Goal: Task Accomplishment & Management: Manage account settings

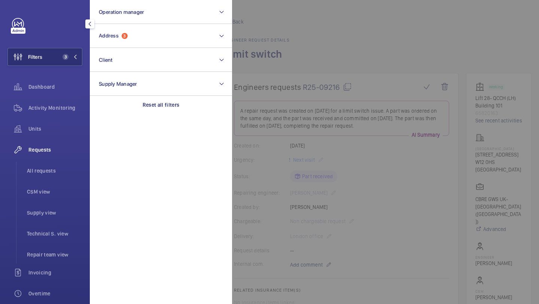
click at [124, 47] on button "Address 3" at bounding box center [161, 36] width 142 height 24
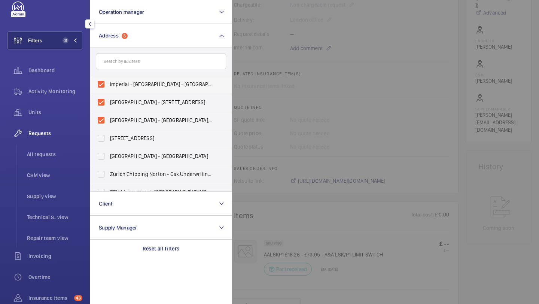
click at [115, 84] on span "Imperial - Hammersmith Hospital - W12 0HS, LONDON W12 0HS" at bounding box center [161, 84] width 103 height 7
click at [109, 84] on input "Imperial - Hammersmith Hospital - W12 0HS, LONDON W12 0HS" at bounding box center [101, 84] width 15 height 15
checkbox input "false"
click at [115, 115] on label "Hammersmith Hospital - Hammersmith Hospital, 72 Du Cane Road, LONDON W12 0HS" at bounding box center [155, 120] width 130 height 18
click at [109, 115] on input "Hammersmith Hospital - Hammersmith Hospital, 72 Du Cane Road, LONDON W12 0HS" at bounding box center [101, 120] width 15 height 15
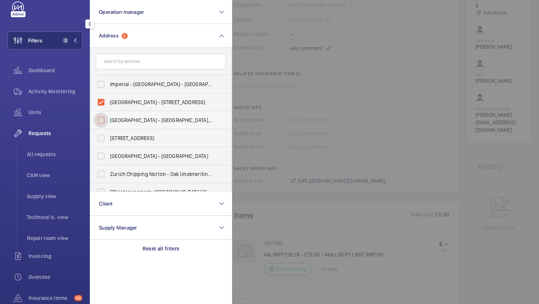
checkbox input "false"
click at [117, 104] on span "Hammersmith Hospital - 72 Du Cane Rd, LONDON W12 0HS" at bounding box center [161, 102] width 103 height 7
click at [109, 104] on input "Hammersmith Hospital - 72 Du Cane Rd, LONDON W12 0HS" at bounding box center [101, 102] width 15 height 15
checkbox input "false"
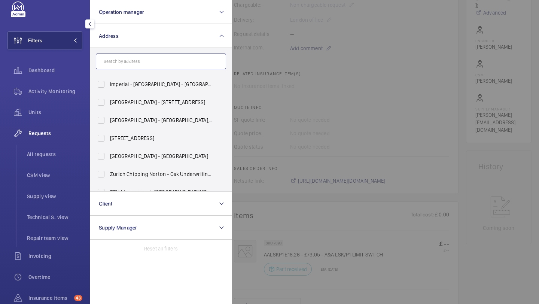
click at [134, 57] on input "text" at bounding box center [161, 62] width 130 height 16
click at [268, 39] on div at bounding box center [501, 152] width 539 height 304
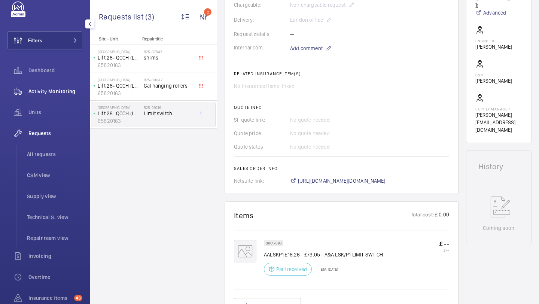
click at [66, 99] on div "Activity Monitoring" at bounding box center [44, 91] width 75 height 18
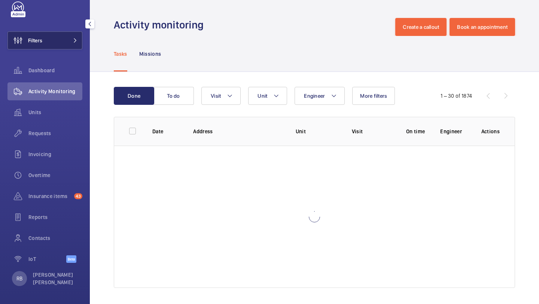
click at [47, 42] on button "Filters" at bounding box center [44, 40] width 75 height 18
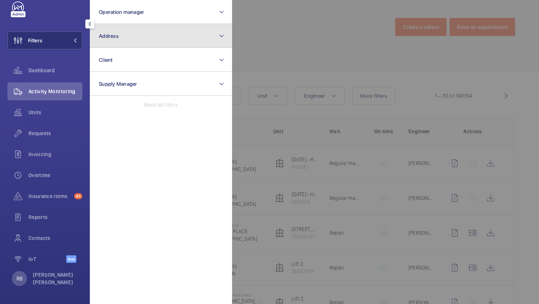
click at [99, 25] on button "Address" at bounding box center [161, 36] width 142 height 24
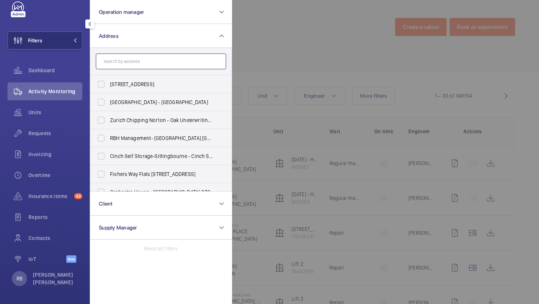
click at [165, 54] on input "text" at bounding box center [161, 62] width 130 height 16
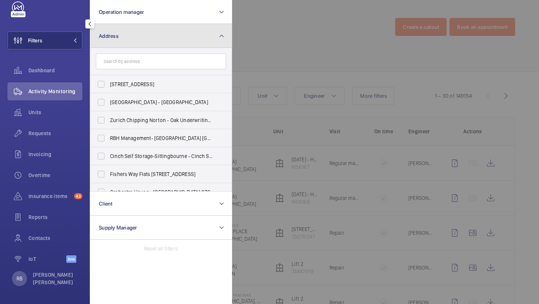
click at [161, 45] on button "Address" at bounding box center [161, 36] width 142 height 24
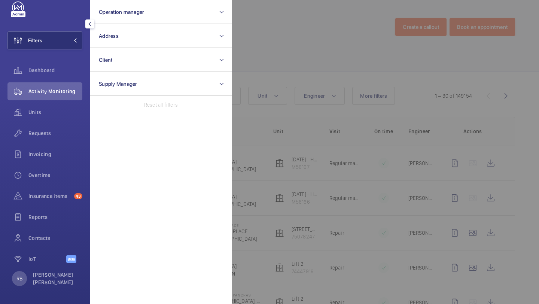
click at [292, 30] on div at bounding box center [501, 152] width 539 height 304
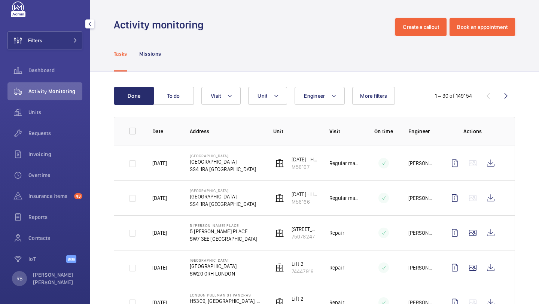
click at [50, 57] on div "Filters Dashboard Activity Monitoring Units Requests Invoicing Overtime Insuran…" at bounding box center [44, 136] width 75 height 270
click at [54, 54] on div "Filters Dashboard Activity Monitoring Units Requests Invoicing Overtime Insuran…" at bounding box center [44, 136] width 75 height 270
click at [67, 45] on button "Filters" at bounding box center [44, 40] width 75 height 18
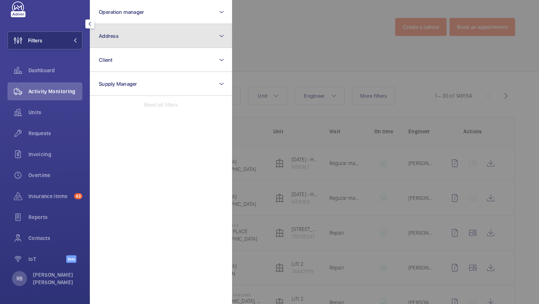
click at [124, 31] on button "Address" at bounding box center [161, 36] width 142 height 24
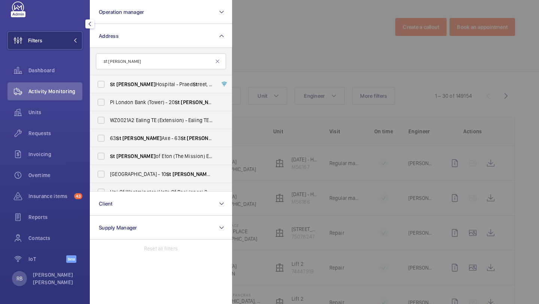
type input "st mary"
click at [140, 82] on span "St Mary Hospital - Praed St reet, LONDON W2 1NY" at bounding box center [161, 84] width 103 height 7
click at [109, 82] on input "St Mary Hospital - Praed St reet, LONDON W2 1NY" at bounding box center [101, 84] width 15 height 15
checkbox input "true"
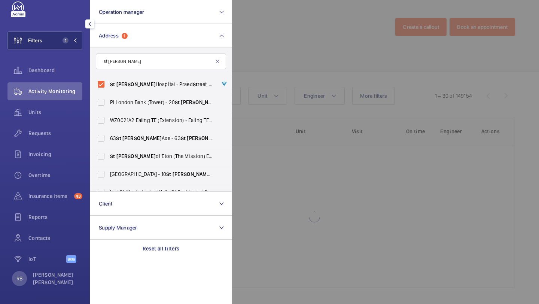
click at [295, 70] on div at bounding box center [501, 152] width 539 height 304
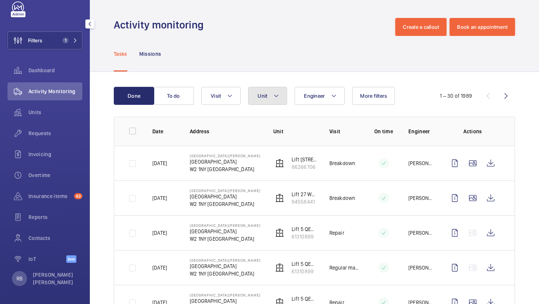
click at [261, 96] on span "Unit" at bounding box center [263, 96] width 10 height 6
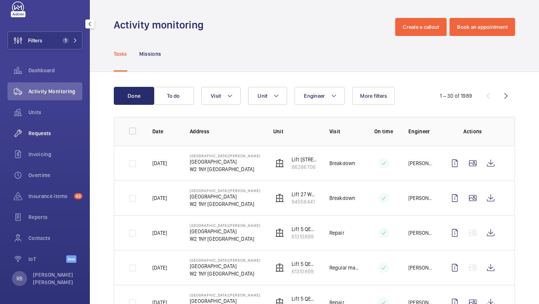
click at [36, 137] on div "Requests" at bounding box center [44, 133] width 75 height 18
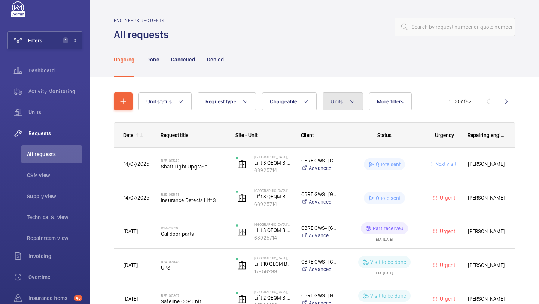
click at [345, 106] on button "Units" at bounding box center [343, 102] width 40 height 18
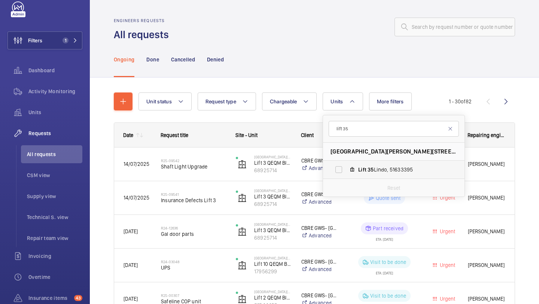
type input "lift 35"
click at [355, 166] on label "Lift 35 Lindo, 51633395" at bounding box center [388, 170] width 130 height 18
click at [346, 166] on input "Lift 35 Lindo, 51633395" at bounding box center [338, 169] width 15 height 15
checkbox input "true"
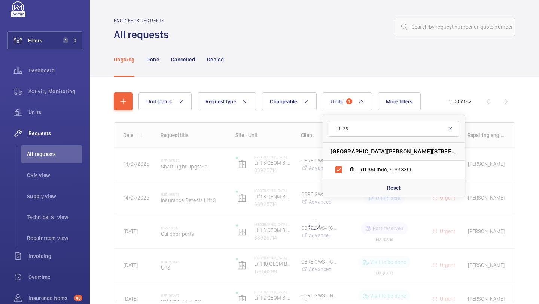
click at [539, 103] on div "Unit status Request type Chargeable Units 1 lift 35 St Mary Hospital - Praed St…" at bounding box center [314, 208] width 449 height 260
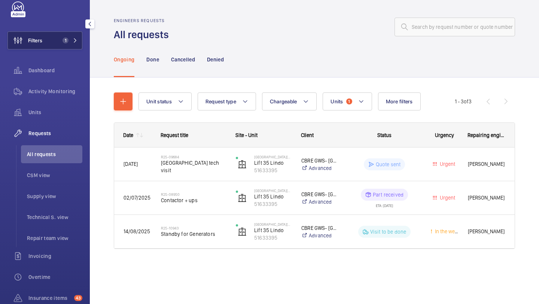
click at [69, 39] on span "1" at bounding box center [69, 40] width 18 height 6
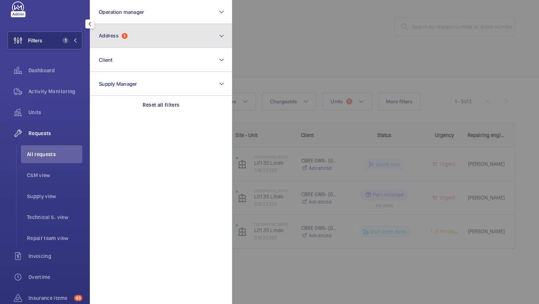
click at [116, 25] on button "Address 1" at bounding box center [161, 36] width 142 height 24
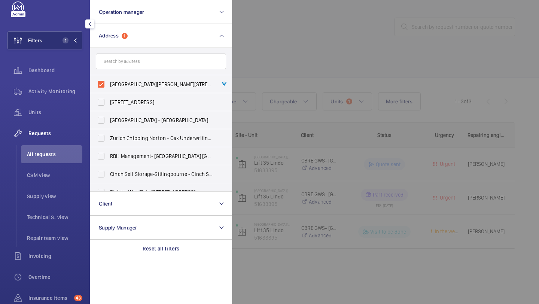
click at [123, 90] on label "St Mary Hospital - Praed Street, LONDON W2 1NY" at bounding box center [155, 84] width 130 height 18
click at [109, 90] on input "St Mary Hospital - Praed Street, LONDON W2 1NY" at bounding box center [101, 84] width 15 height 15
checkbox input "false"
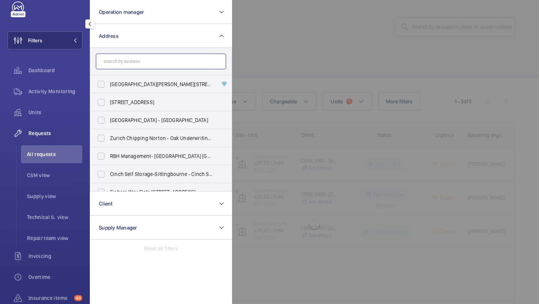
click at [133, 59] on input "text" at bounding box center [161, 62] width 130 height 16
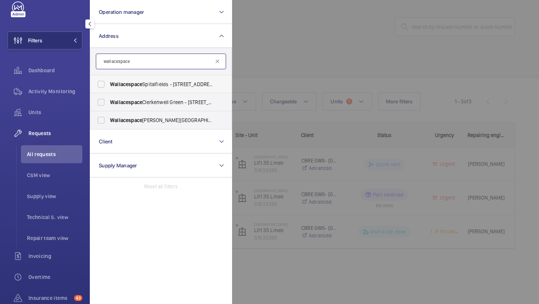
type input "wallacespace"
click at [148, 82] on span "Wallacespace Spitalfields - 15 Artillery Lane, LONDON E1 7LJ" at bounding box center [161, 84] width 103 height 7
click at [109, 82] on input "Wallacespace Spitalfields - 15 Artillery Lane, LONDON E1 7LJ" at bounding box center [101, 84] width 15 height 15
checkbox input "true"
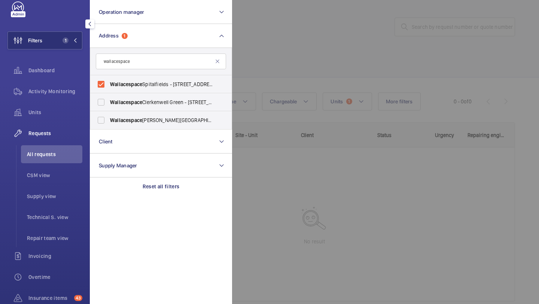
click at [272, 36] on div at bounding box center [501, 152] width 539 height 304
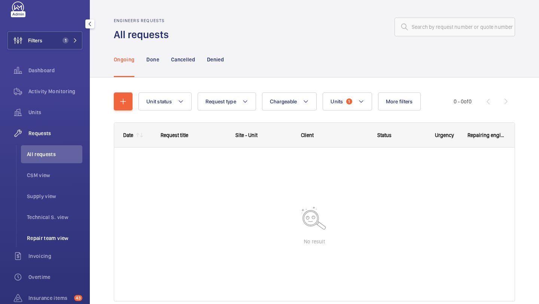
click at [54, 242] on span "Repair team view" at bounding box center [54, 237] width 55 height 7
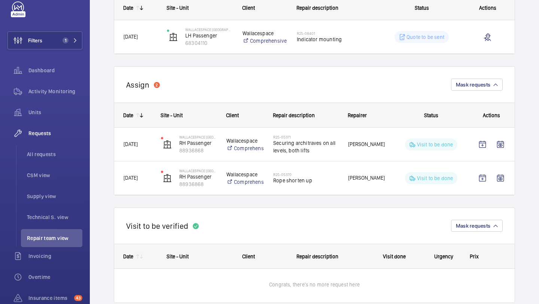
scroll to position [142, 0]
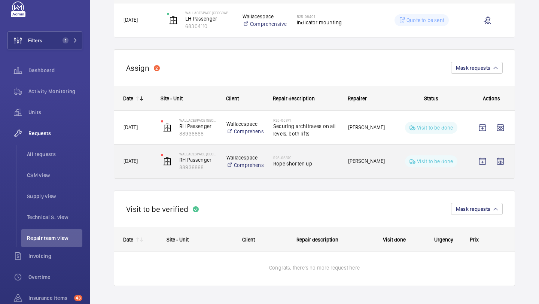
click at [318, 157] on h2 "R25-05370" at bounding box center [305, 157] width 65 height 4
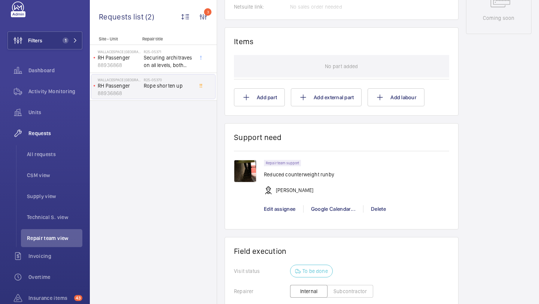
scroll to position [488, 0]
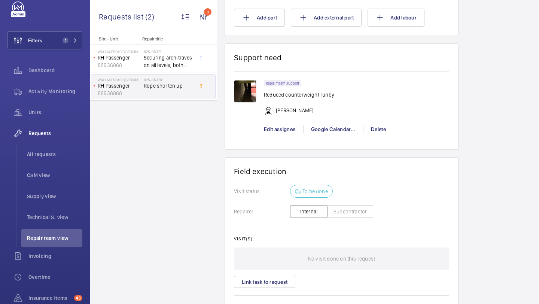
click at [245, 91] on img at bounding box center [245, 91] width 22 height 22
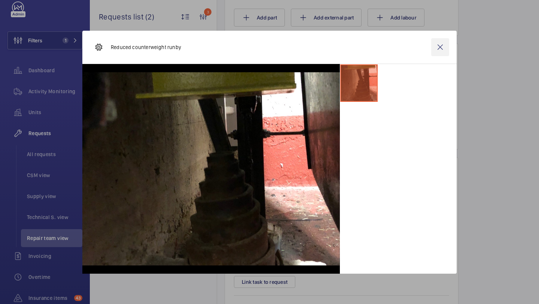
click at [439, 46] on wm-front-icon-button at bounding box center [440, 47] width 18 height 18
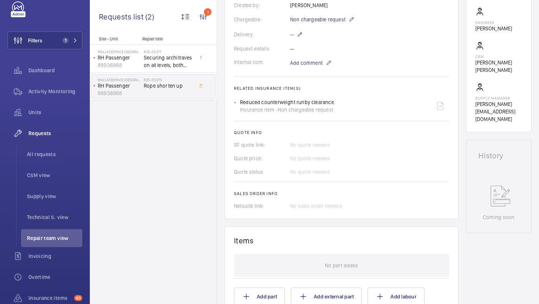
scroll to position [16, 0]
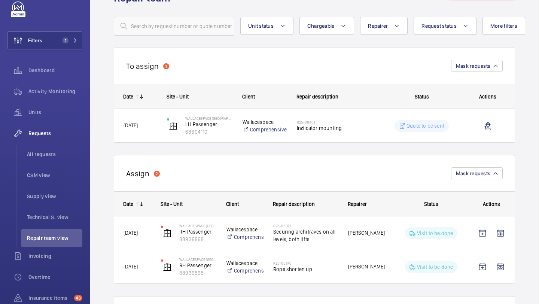
scroll to position [52, 0]
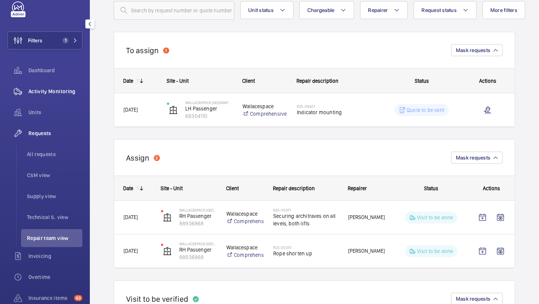
click at [61, 88] on span "Activity Monitoring" at bounding box center [55, 91] width 54 height 7
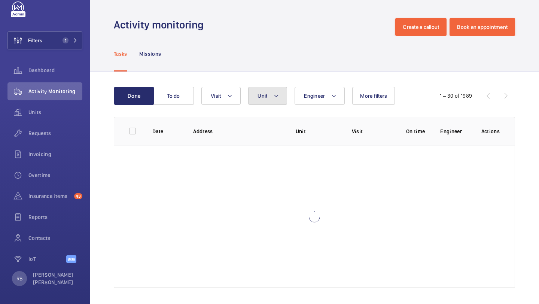
click at [278, 97] on mat-icon at bounding box center [276, 95] width 6 height 9
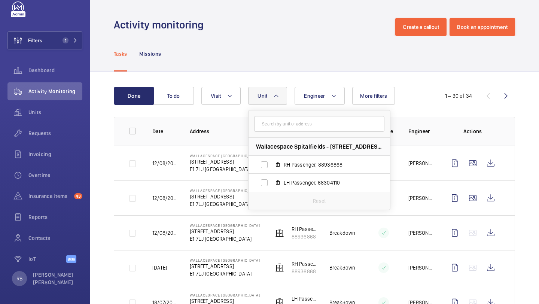
click at [280, 103] on button "Unit" at bounding box center [267, 96] width 39 height 18
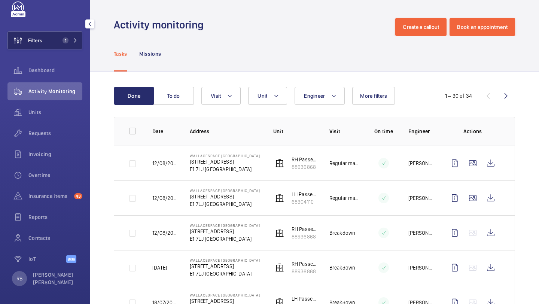
click at [72, 41] on span "1" at bounding box center [69, 40] width 18 height 6
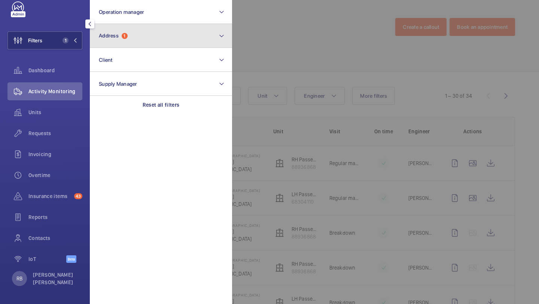
click at [133, 35] on button "Address 1" at bounding box center [161, 36] width 142 height 24
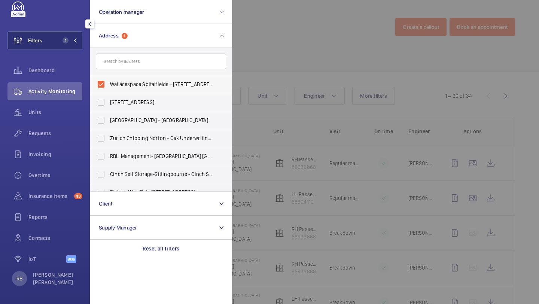
click at [123, 85] on span "Wallacespace Spitalfields - 15 Artillery Lane, LONDON E1 7LJ" at bounding box center [161, 84] width 103 height 7
click at [109, 85] on input "Wallacespace Spitalfields - 15 Artillery Lane, LONDON E1 7LJ" at bounding box center [101, 84] width 15 height 15
checkbox input "false"
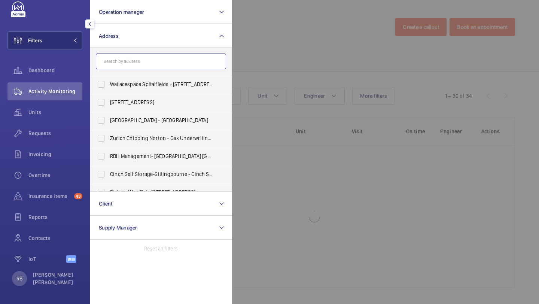
click at [136, 63] on input "text" at bounding box center [161, 62] width 130 height 16
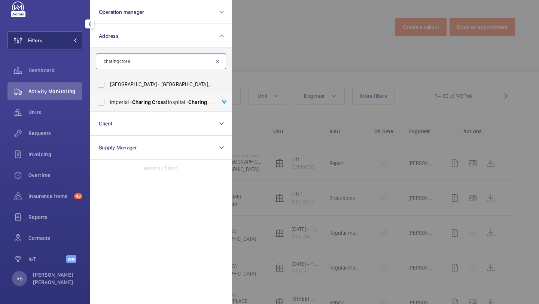
type input "charing cross"
click at [115, 106] on label "Imperial - Charing Cross Hospital - Charing Cross Hospital, LONDON W6 8RF" at bounding box center [155, 102] width 130 height 18
click at [109, 106] on input "Imperial - Charing Cross Hospital - Charing Cross Hospital, LONDON W6 8RF" at bounding box center [101, 102] width 15 height 15
checkbox input "true"
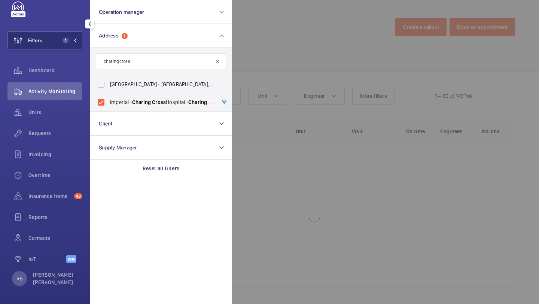
click at [272, 55] on div at bounding box center [501, 152] width 539 height 304
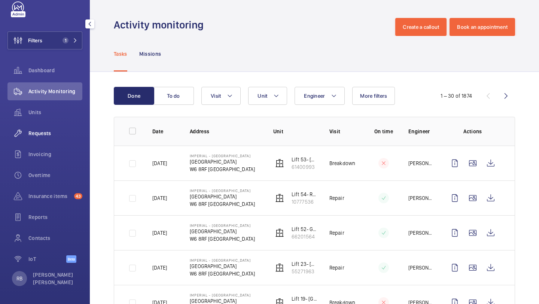
click at [54, 132] on span "Requests" at bounding box center [55, 133] width 54 height 7
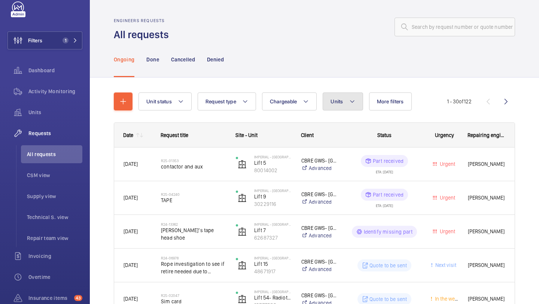
click at [337, 107] on button "Units" at bounding box center [343, 102] width 40 height 18
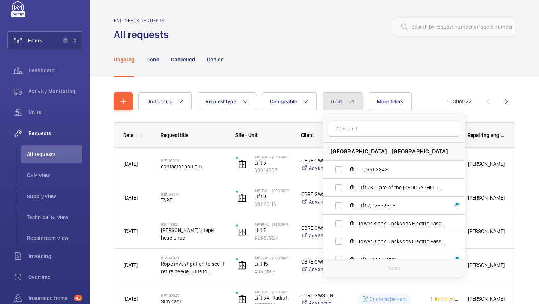
click at [337, 107] on button "Units" at bounding box center [343, 102] width 40 height 18
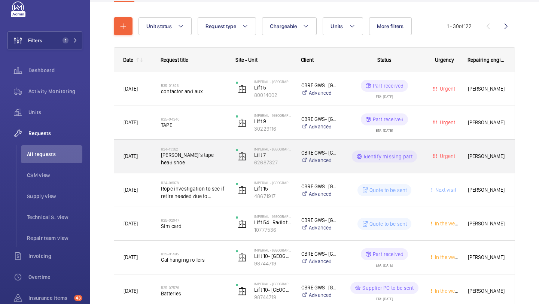
scroll to position [95, 0]
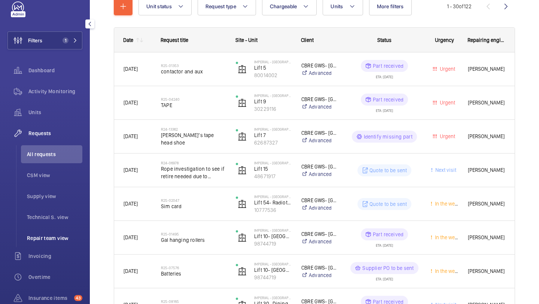
click at [47, 234] on li "Repair team view" at bounding box center [51, 238] width 61 height 18
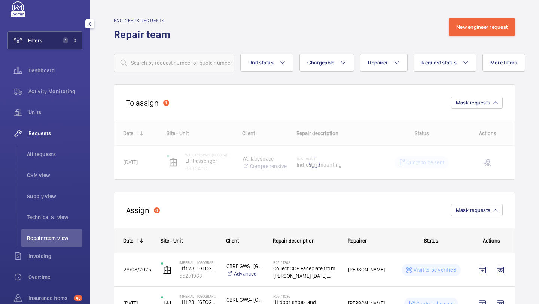
click at [70, 43] on button "Filters 1" at bounding box center [44, 40] width 75 height 18
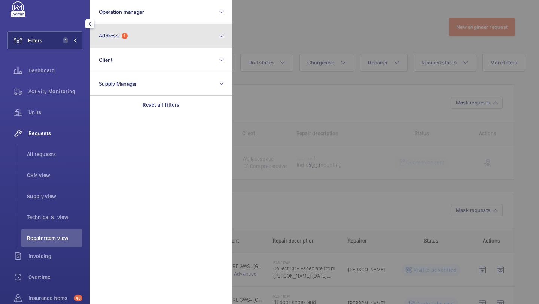
click at [119, 35] on span "Address" at bounding box center [109, 36] width 20 height 6
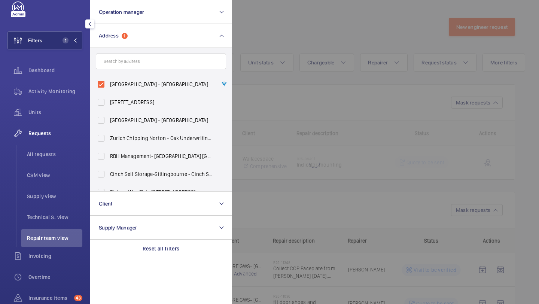
click at [270, 37] on div at bounding box center [501, 152] width 539 height 304
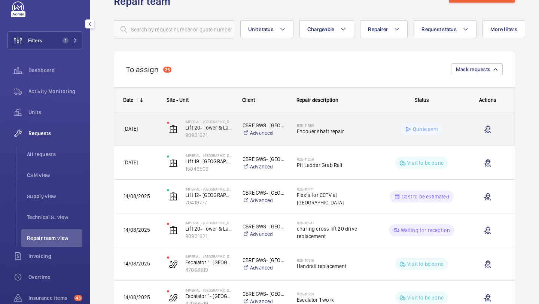
scroll to position [61, 0]
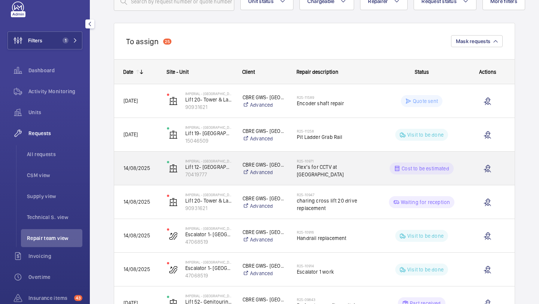
click at [328, 167] on span "Flex’s for CCTV at Charing Cross" at bounding box center [335, 170] width 77 height 15
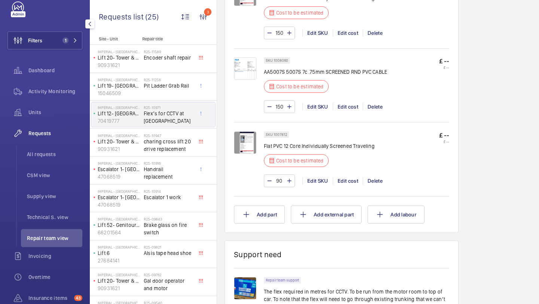
scroll to position [539, 0]
click at [371, 179] on div "Delete" at bounding box center [375, 180] width 24 height 7
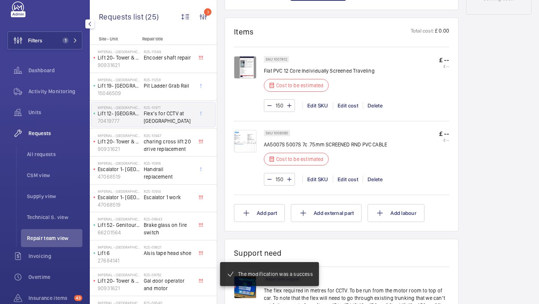
scroll to position [466, 0]
click at [376, 175] on div "150 Edit SKU Edit cost Delete" at bounding box center [356, 179] width 185 height 13
click at [376, 180] on div "Delete" at bounding box center [375, 179] width 24 height 7
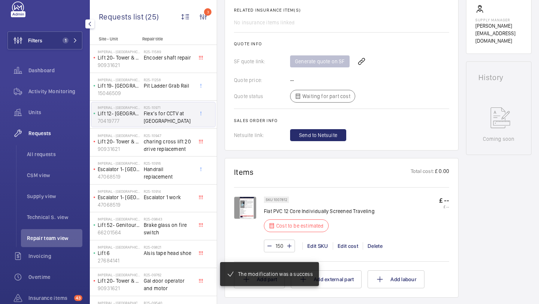
scroll to position [344, 0]
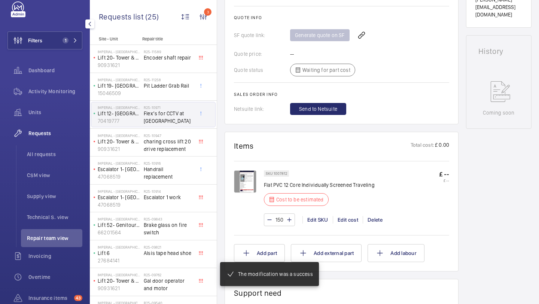
click at [377, 226] on div "150 Edit SKU Edit cost Delete" at bounding box center [356, 219] width 185 height 13
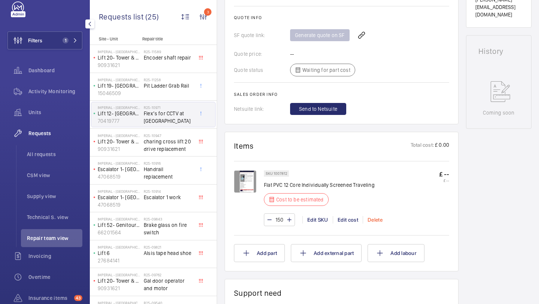
click at [377, 218] on div "Delete" at bounding box center [375, 219] width 24 height 7
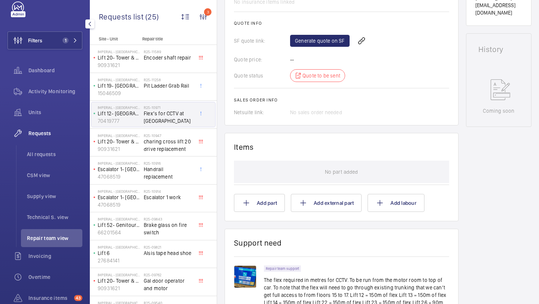
scroll to position [293, 0]
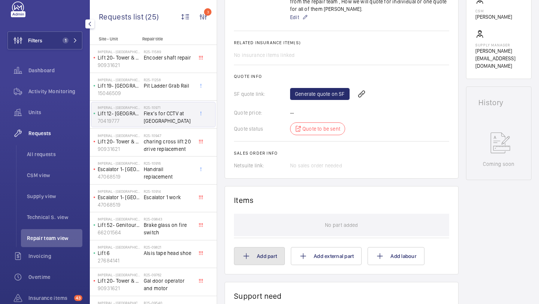
click at [271, 251] on button "Add part" at bounding box center [259, 256] width 51 height 18
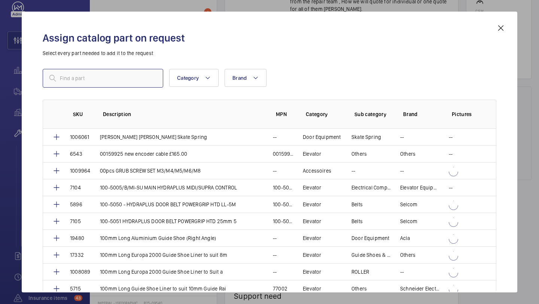
click at [104, 76] on input "text" at bounding box center [103, 78] width 121 height 19
paste input "1010033"
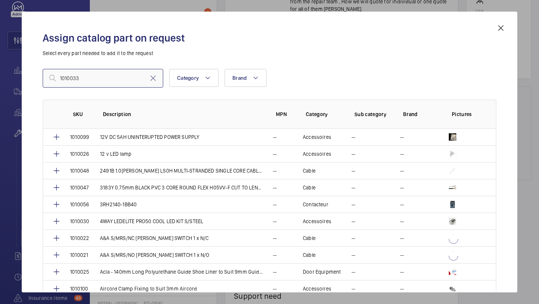
click at [124, 80] on input "1010033" at bounding box center [103, 78] width 121 height 19
click at [121, 78] on input "1010033" at bounding box center [103, 78] width 121 height 19
click at [118, 76] on input "1010033" at bounding box center [103, 78] width 121 height 19
click at [118, 83] on input "1010033" at bounding box center [103, 78] width 121 height 19
type input "1"
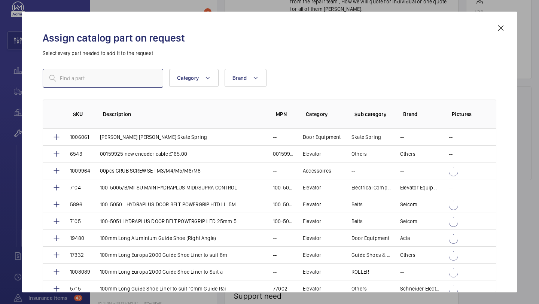
paste input "1010033"
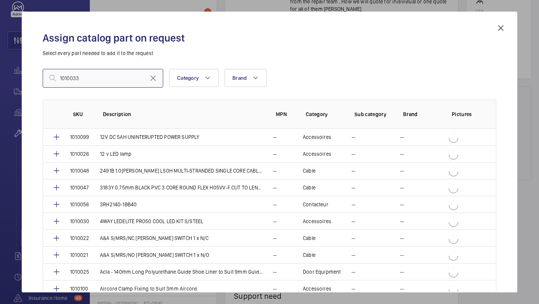
click at [133, 81] on input "1010033" at bounding box center [103, 78] width 121 height 19
click at [110, 85] on input "1010033" at bounding box center [103, 78] width 121 height 19
type input "1010033"
click at [95, 79] on input "1010033" at bounding box center [103, 78] width 121 height 19
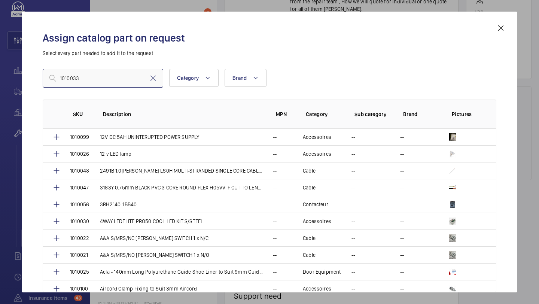
click at [95, 79] on input "1010033" at bounding box center [103, 78] width 121 height 19
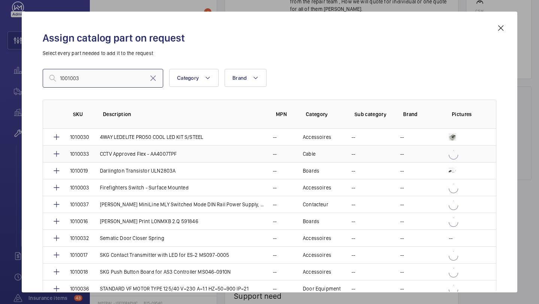
type input "1001003"
click at [134, 154] on p "CCTV Approved Flex - AA4007TPF" at bounding box center [138, 153] width 77 height 7
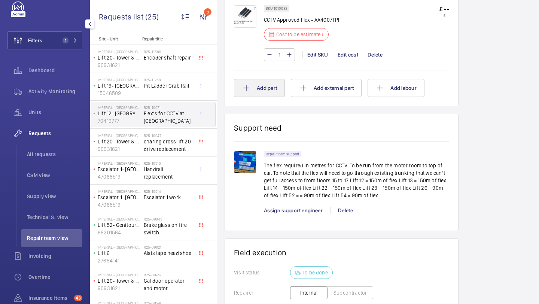
scroll to position [467, 0]
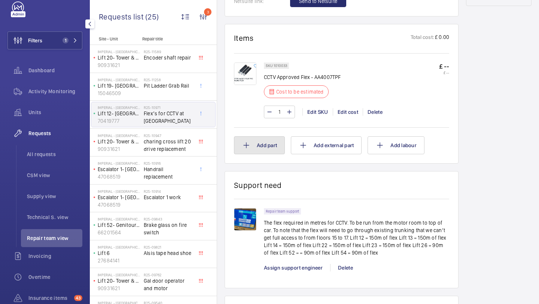
click at [263, 151] on button "Add part" at bounding box center [259, 145] width 51 height 18
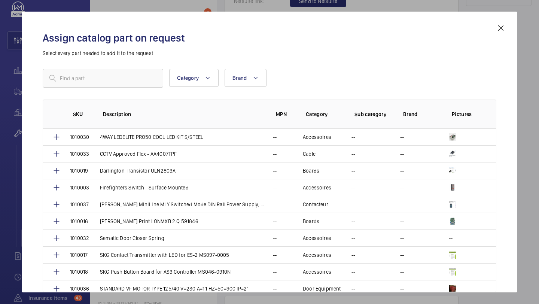
click at [125, 90] on div "Category Brand More filters Reset all filters SKU Description MPN Category Sub …" at bounding box center [270, 162] width 454 height 187
click at [125, 72] on input "text" at bounding box center [103, 78] width 121 height 19
click at [124, 77] on input "text" at bounding box center [103, 78] width 121 height 19
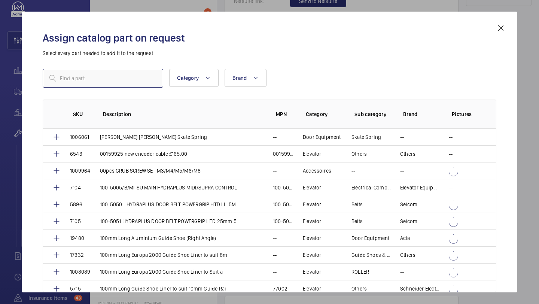
click at [124, 78] on input "text" at bounding box center [103, 78] width 121 height 19
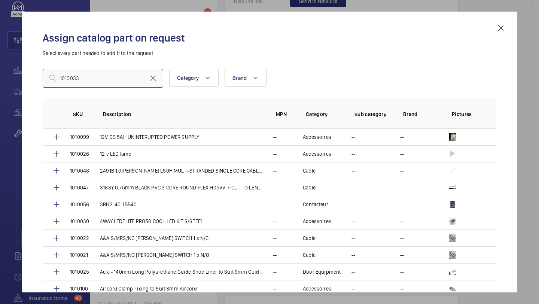
click at [123, 86] on input "1010033" at bounding box center [103, 78] width 121 height 19
type input "1010033"
click at [502, 27] on mat-icon at bounding box center [501, 28] width 9 height 9
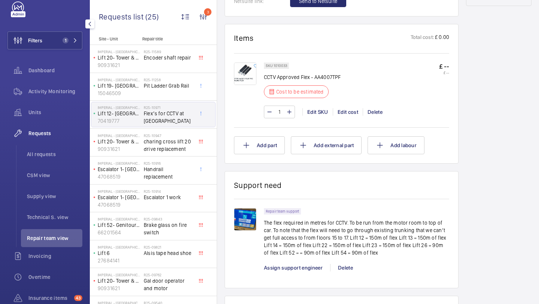
scroll to position [443, 0]
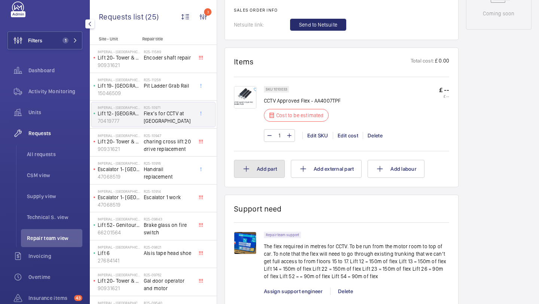
click at [267, 172] on button "Add part" at bounding box center [259, 169] width 51 height 18
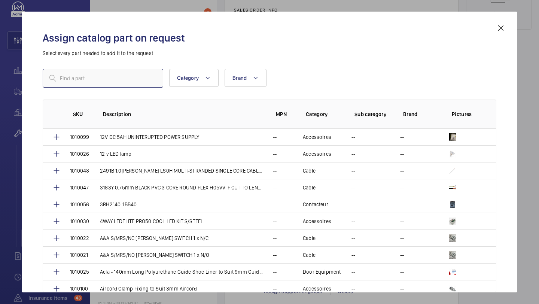
click at [111, 71] on input "text" at bounding box center [103, 78] width 121 height 19
click at [108, 76] on input "text" at bounding box center [103, 78] width 121 height 19
click at [119, 79] on input "text" at bounding box center [103, 78] width 121 height 19
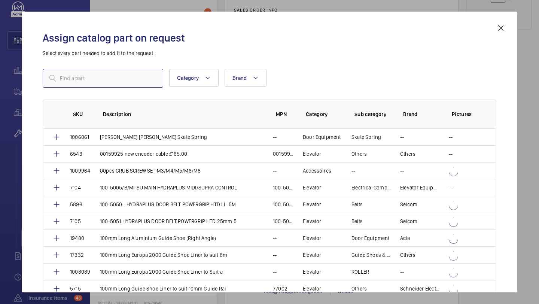
click at [120, 79] on input "text" at bounding box center [103, 78] width 121 height 19
click at [106, 78] on input "text" at bounding box center [103, 78] width 121 height 19
paste input "1010033"
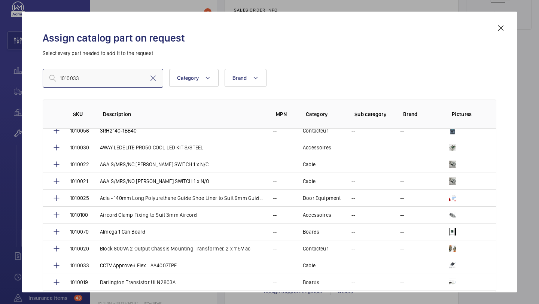
scroll to position [73, 0]
type input "1010033"
click at [121, 265] on p "CCTV Approved Flex - AA4007TPF" at bounding box center [138, 265] width 77 height 7
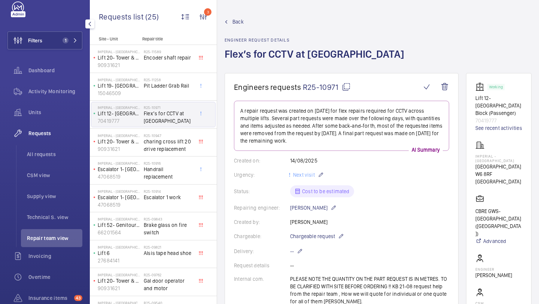
scroll to position [482, 0]
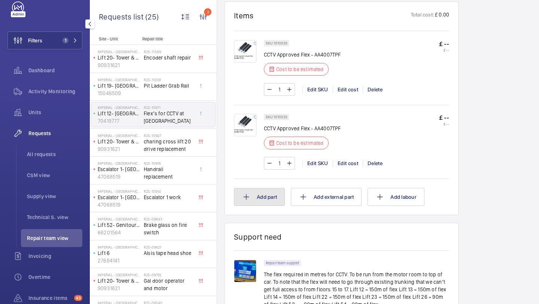
click at [254, 202] on button "Add part" at bounding box center [259, 197] width 51 height 18
click at [116, 87] on input "text" at bounding box center [136, 92] width 97 height 15
click at [116, 85] on input "text" at bounding box center [136, 92] width 97 height 15
click at [116, 85] on input "aa400" at bounding box center [136, 92] width 97 height 15
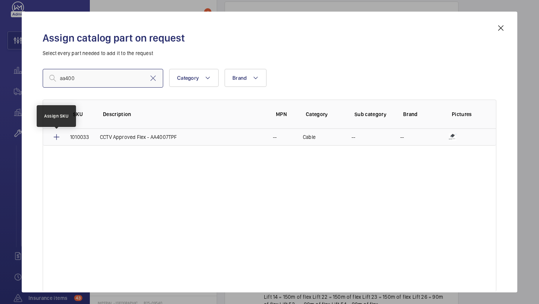
type input "aa400"
click at [57, 140] on mat-icon at bounding box center [56, 137] width 9 height 9
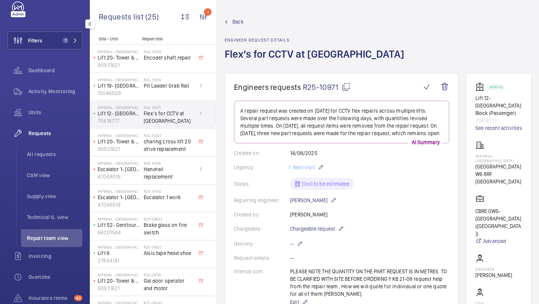
scroll to position [457, 0]
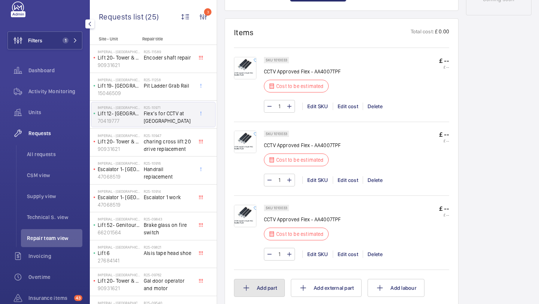
click at [268, 279] on button "Add part" at bounding box center [259, 288] width 51 height 18
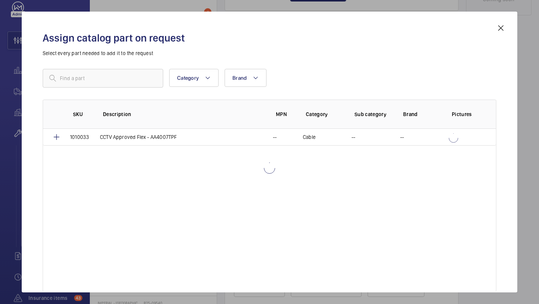
click at [107, 81] on div "Assign catalog part on request Select every part needed to add it to the reques…" at bounding box center [270, 158] width 472 height 269
click at [106, 79] on div "Assign catalog part on request Select every part needed to add it to the reques…" at bounding box center [270, 158] width 472 height 269
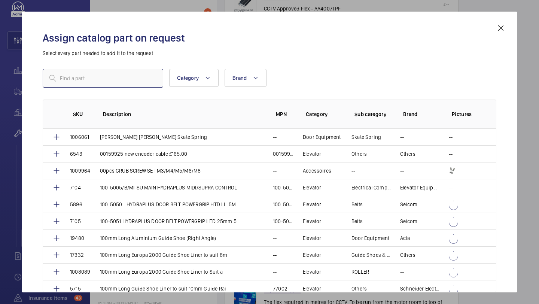
click at [106, 79] on input "text" at bounding box center [103, 78] width 121 height 19
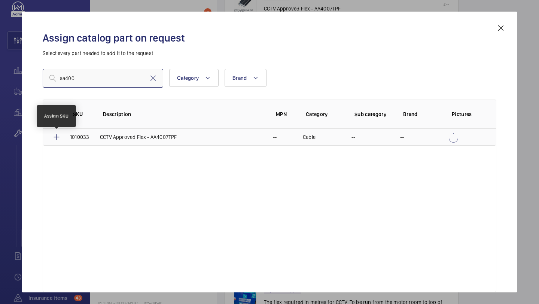
type input "aa400"
click at [57, 134] on mat-icon at bounding box center [56, 137] width 9 height 9
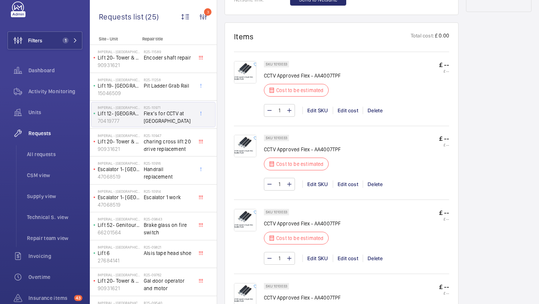
scroll to position [566, 0]
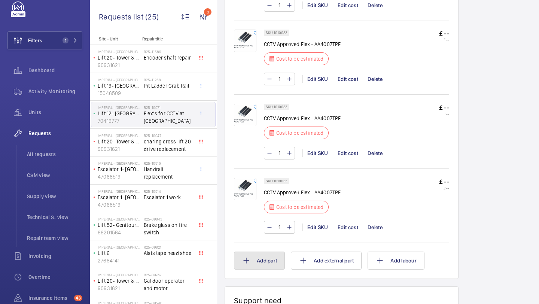
click at [264, 252] on button "Add part" at bounding box center [259, 261] width 51 height 18
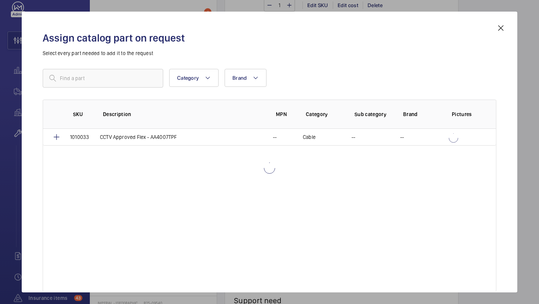
click at [255, 228] on div "SKU Description MPN Category Sub category Brand Pictures 1010033 CCTV Approved …" at bounding box center [270, 196] width 454 height 192
click at [94, 82] on div "Assign catalog part on request Select every part needed to add it to the reques…" at bounding box center [270, 158] width 472 height 269
click at [97, 57] on p "Select every part needed to add it to the request" at bounding box center [270, 52] width 454 height 7
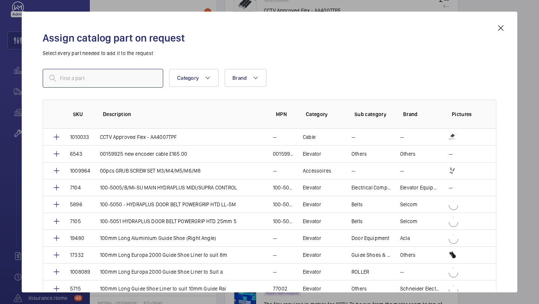
click at [96, 82] on input "text" at bounding box center [103, 78] width 121 height 19
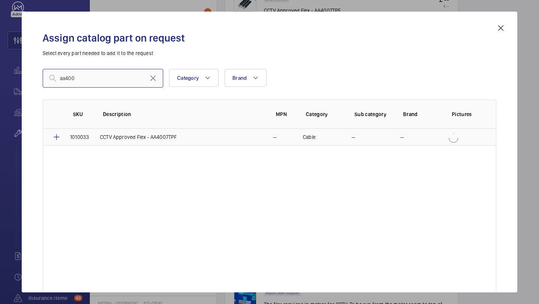
type input "aa400"
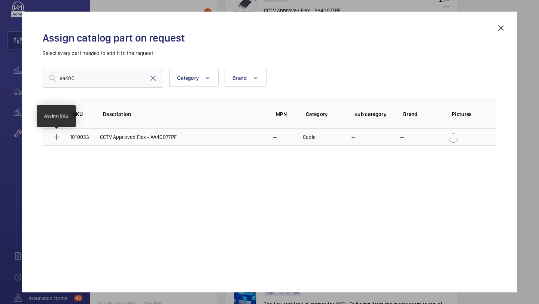
click at [56, 140] on mat-icon at bounding box center [56, 137] width 9 height 9
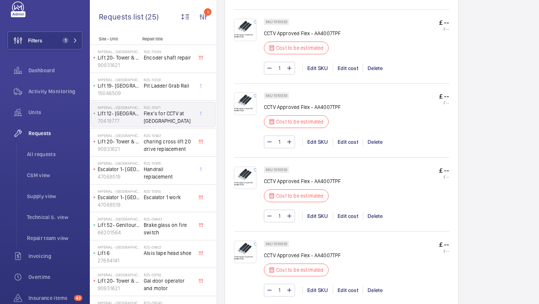
scroll to position [563, 0]
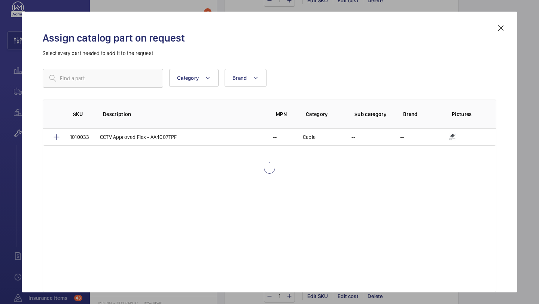
scroll to position [675, 0]
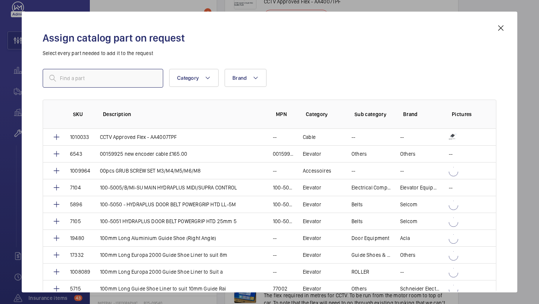
click at [113, 80] on input "text" at bounding box center [103, 78] width 121 height 19
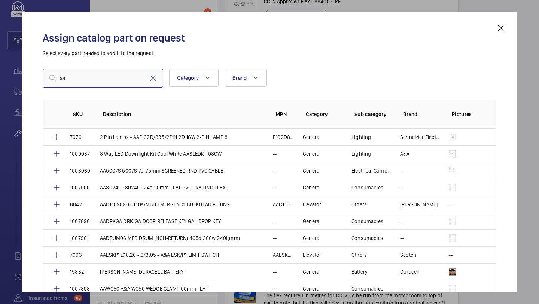
click at [109, 78] on input "aa" at bounding box center [103, 78] width 121 height 19
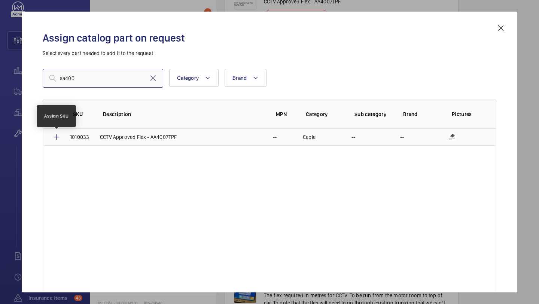
type input "aa400"
click at [55, 136] on mat-icon at bounding box center [56, 137] width 9 height 9
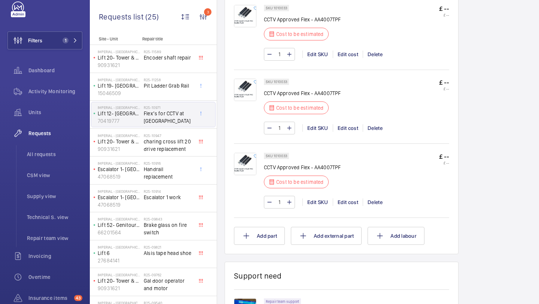
scroll to position [975, 0]
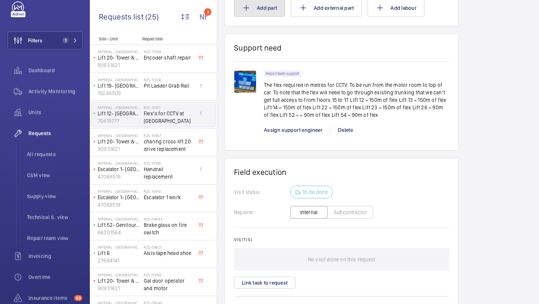
click at [253, 17] on button "Add part" at bounding box center [259, 8] width 51 height 18
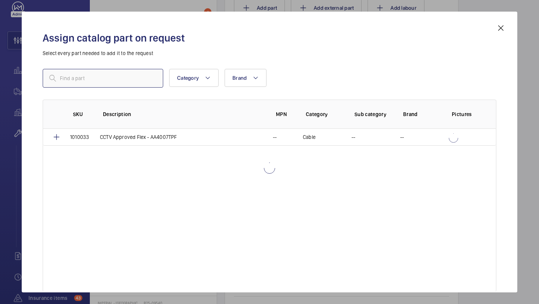
click at [109, 76] on input "text" at bounding box center [103, 78] width 121 height 19
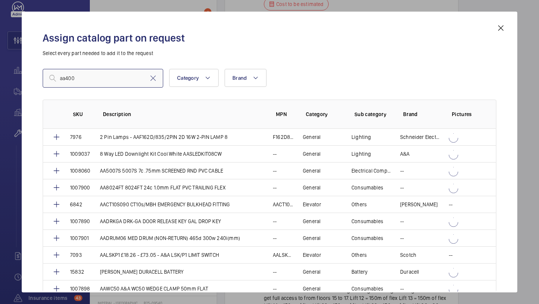
click at [124, 74] on input "aa400" at bounding box center [103, 78] width 121 height 19
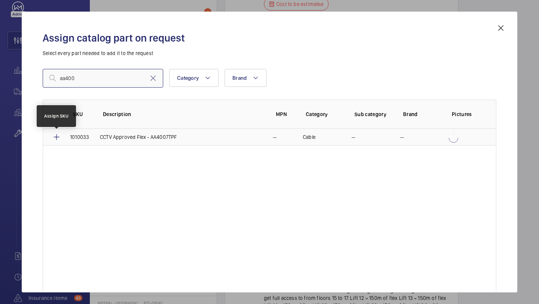
type input "aa400"
click at [54, 136] on mat-icon at bounding box center [56, 137] width 9 height 9
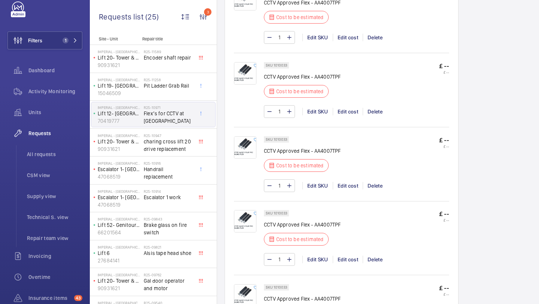
scroll to position [743, 0]
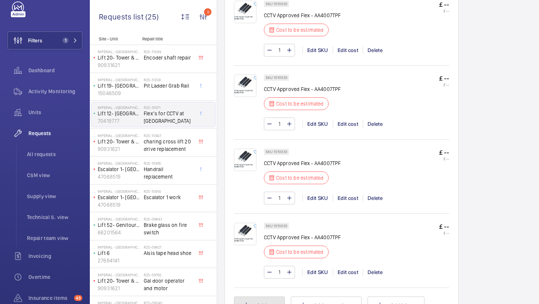
click at [266, 297] on button "Add part" at bounding box center [259, 306] width 51 height 18
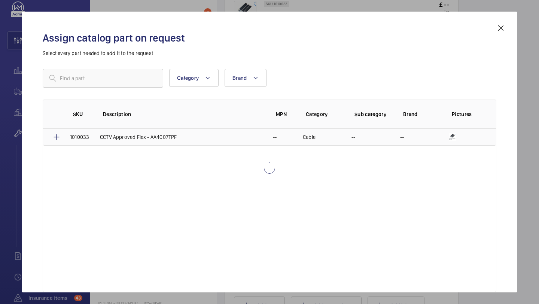
scroll to position [924, 0]
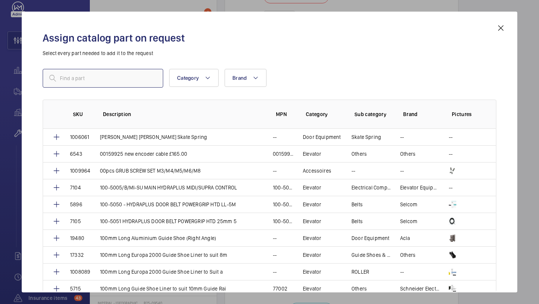
click at [101, 73] on input "text" at bounding box center [103, 78] width 121 height 19
click at [103, 77] on input "text" at bounding box center [103, 78] width 121 height 19
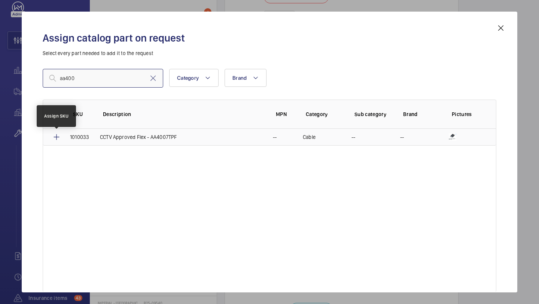
type input "aa400"
click at [54, 135] on mat-icon at bounding box center [56, 137] width 9 height 9
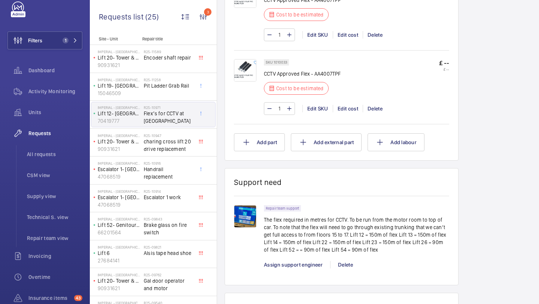
scroll to position [119, 0]
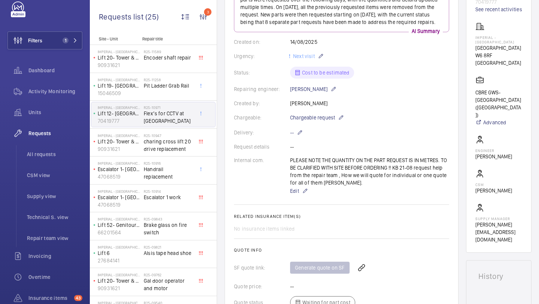
click at [304, 259] on div "Generate quote on SF" at bounding box center [369, 268] width 159 height 18
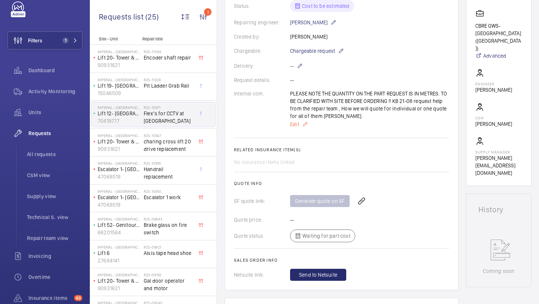
click at [296, 128] on span "Edit" at bounding box center [294, 124] width 9 height 7
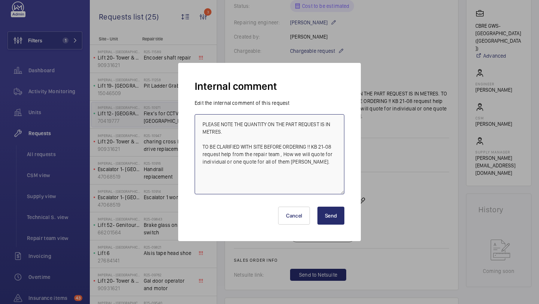
drag, startPoint x: 316, startPoint y: 169, endPoint x: 202, endPoint y: 154, distance: 114.8
click at [202, 154] on textarea "PLEASE NOTE THE QUANTITY ON THE PART REQUEST IS IN METRES. TO BE CLARIFIED WITH…" at bounding box center [270, 154] width 150 height 80
paste textarea "£6.05 per m"
type textarea "PLEASE NOTE THE QUANTITY ON THE PART REQUEST IS IN METRES. TO BE CLARIFIED WITH…"
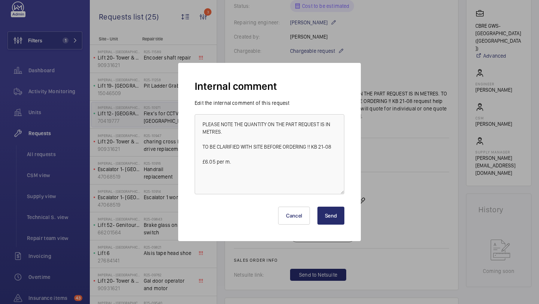
click at [328, 220] on button "Send" at bounding box center [331, 216] width 27 height 18
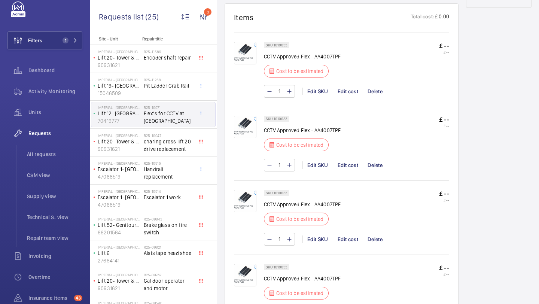
scroll to position [1127, 0]
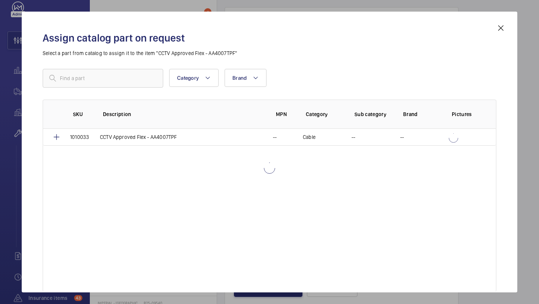
scroll to position [385, 0]
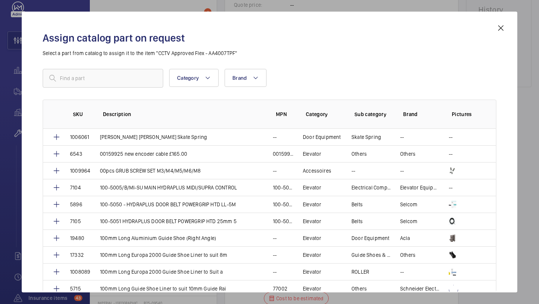
click at [500, 28] on mat-icon at bounding box center [501, 28] width 9 height 9
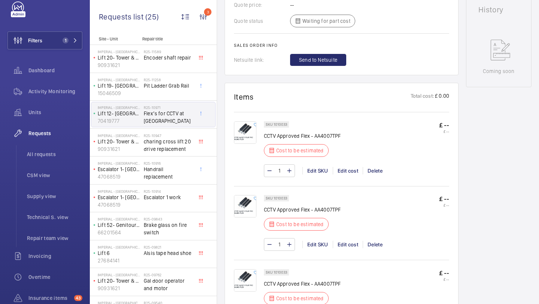
click at [284, 169] on input "1" at bounding box center [280, 171] width 14 height 12
type input "150"
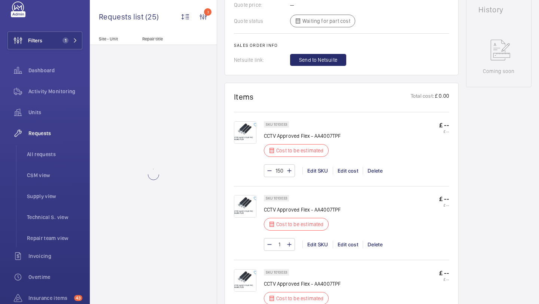
click at [351, 171] on div "Edit cost" at bounding box center [348, 170] width 30 height 7
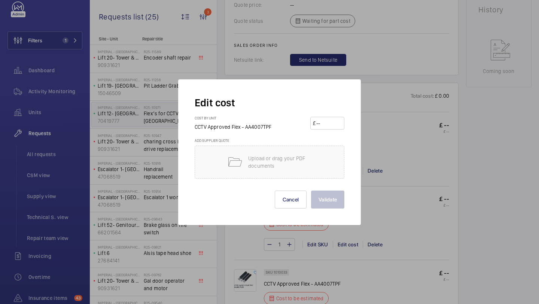
click at [326, 121] on input "number" at bounding box center [329, 123] width 26 height 12
type input "6"
type input "7.00"
click at [327, 208] on button "Validate" at bounding box center [327, 200] width 33 height 18
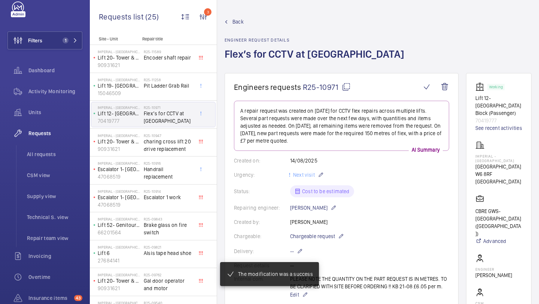
scroll to position [772, 0]
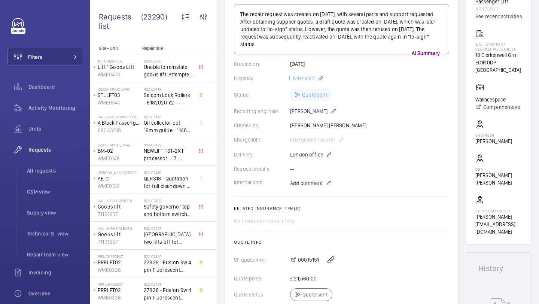
scroll to position [36, 0]
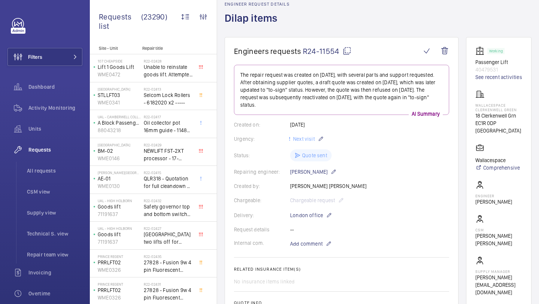
click at [486, 72] on p "40479531" at bounding box center [499, 69] width 47 height 7
click at [491, 69] on p "40479531" at bounding box center [499, 69] width 47 height 7
click at [509, 79] on link "See recent activities" at bounding box center [499, 76] width 47 height 7
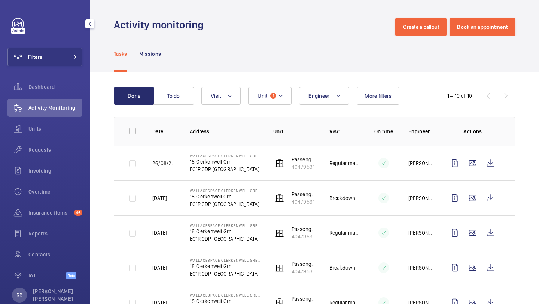
click at [52, 43] on div "Filters Dashboard Activity Monitoring Units Requests Invoicing Overtime Insuran…" at bounding box center [44, 153] width 75 height 270
click at [51, 52] on button "Filters" at bounding box center [44, 57] width 75 height 18
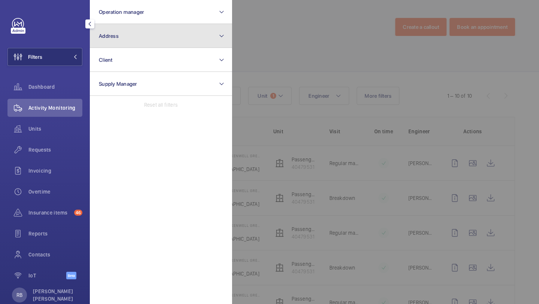
click at [108, 43] on button "Address" at bounding box center [161, 36] width 142 height 24
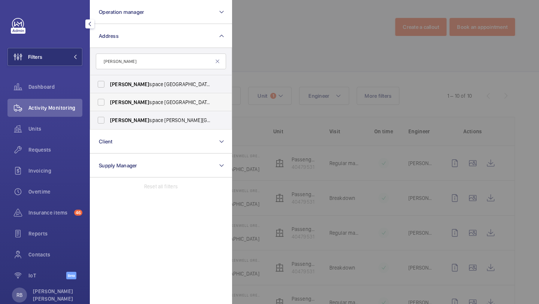
type input "[PERSON_NAME]"
click at [122, 105] on span "[PERSON_NAME]" at bounding box center [129, 102] width 39 height 6
click at [109, 105] on input "[PERSON_NAME] space Clerkenwell Green - [STREET_ADDRESS]" at bounding box center [101, 102] width 15 height 15
checkbox input "true"
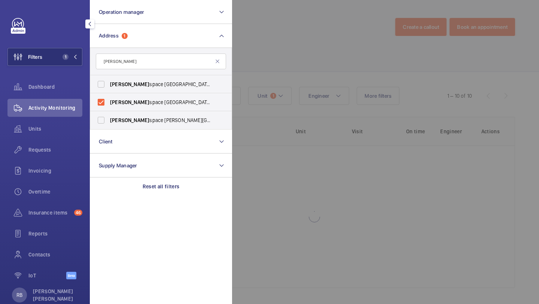
click at [263, 48] on div at bounding box center [501, 152] width 539 height 304
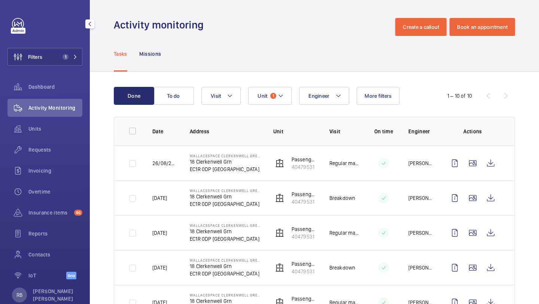
scroll to position [13, 0]
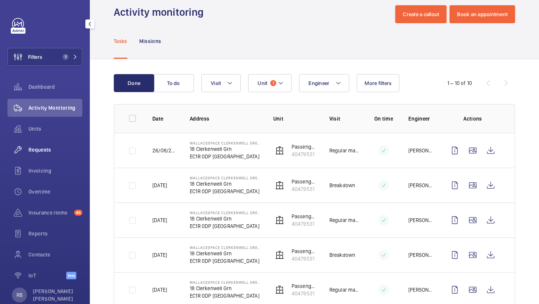
click at [53, 150] on span "Requests" at bounding box center [55, 149] width 54 height 7
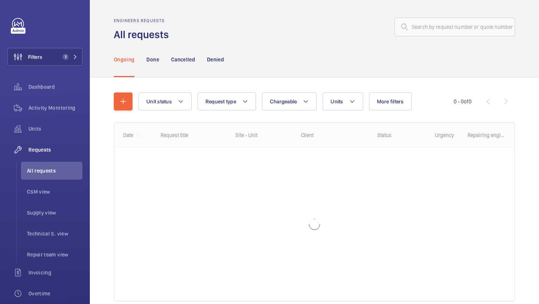
click at [342, 81] on div "Unit status Request type Chargeable Units More filters Request status Urgency R…" at bounding box center [315, 200] width 402 height 239
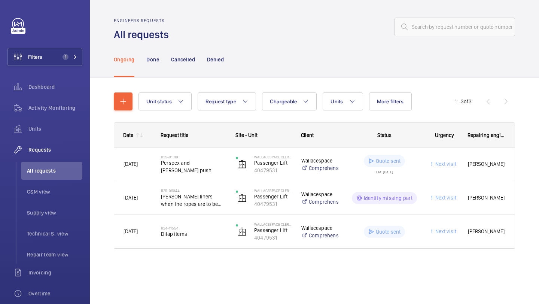
click at [342, 82] on div "Unit status Request type Chargeable Units More filters Request status Urgency R…" at bounding box center [315, 174] width 402 height 187
click at [342, 95] on button "Units" at bounding box center [343, 102] width 40 height 18
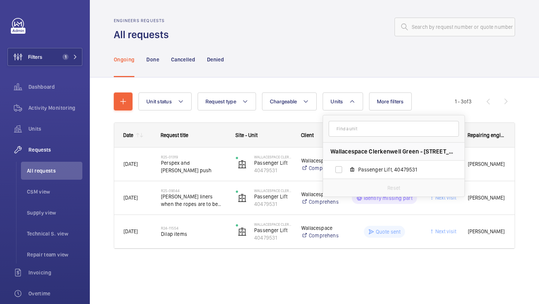
click at [384, 69] on div "Ongoing Done Cancelled Denied" at bounding box center [315, 60] width 402 height 36
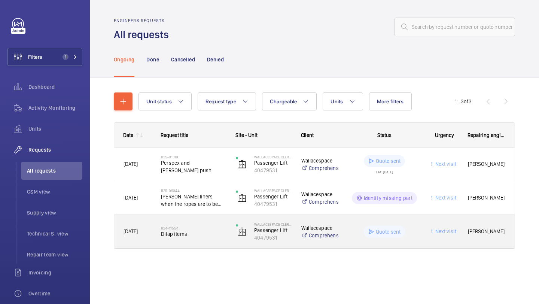
click at [219, 230] on span "Dilap items" at bounding box center [193, 233] width 65 height 7
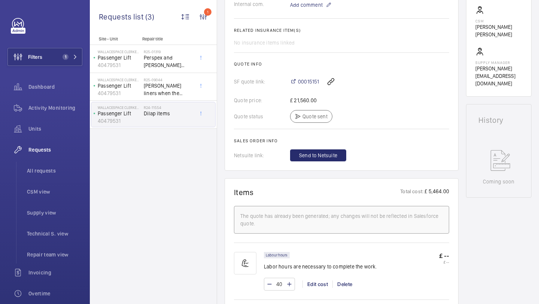
scroll to position [275, 0]
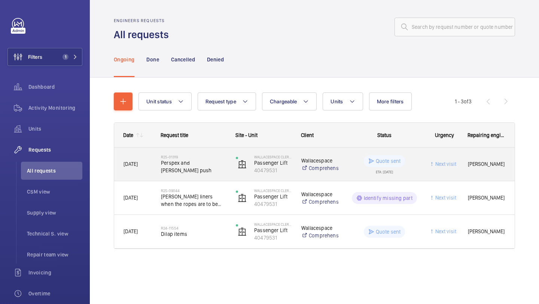
click at [201, 159] on h2 "R25-01319" at bounding box center [193, 157] width 65 height 4
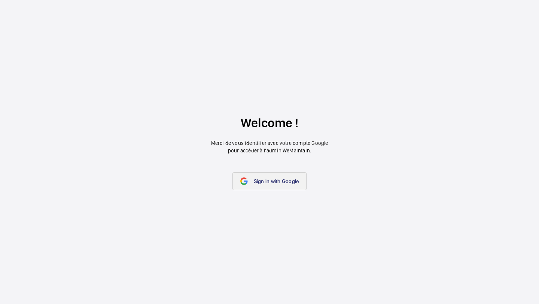
click at [269, 182] on span "Sign in with Google" at bounding box center [276, 181] width 45 height 6
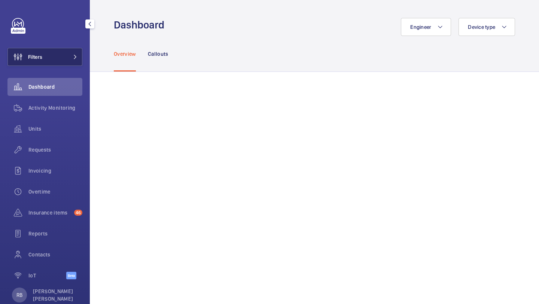
click at [38, 54] on span "Filters" at bounding box center [35, 56] width 14 height 7
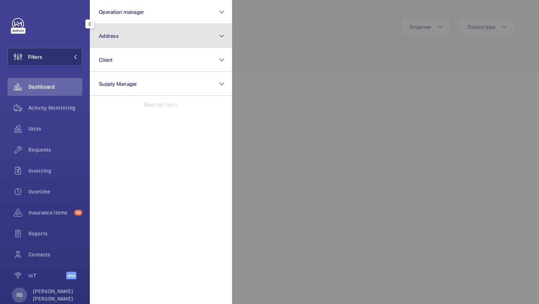
click at [109, 36] on span "Address" at bounding box center [109, 36] width 20 height 6
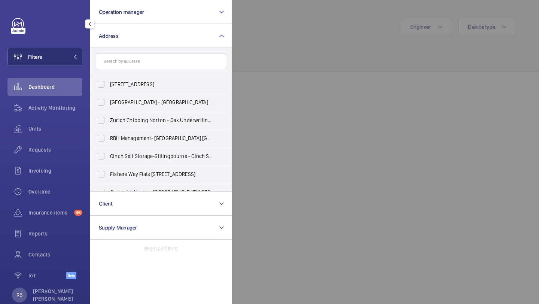
click at [127, 59] on input "text" at bounding box center [161, 62] width 130 height 16
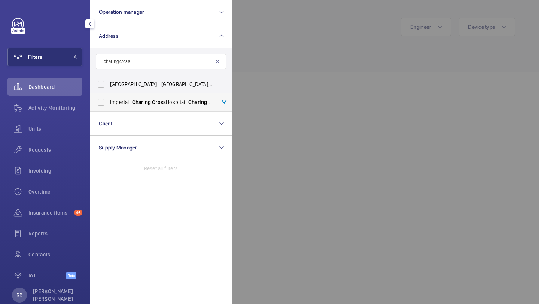
type input "charing cross"
click at [118, 101] on span "Imperial - Charing Cross Hospital - Charing Cross Hospital, LONDON W6 8RF" at bounding box center [161, 102] width 103 height 7
click at [109, 101] on input "Imperial - Charing Cross Hospital - Charing Cross Hospital, LONDON W6 8RF" at bounding box center [101, 102] width 15 height 15
checkbox input "true"
click at [327, 54] on div at bounding box center [501, 152] width 539 height 304
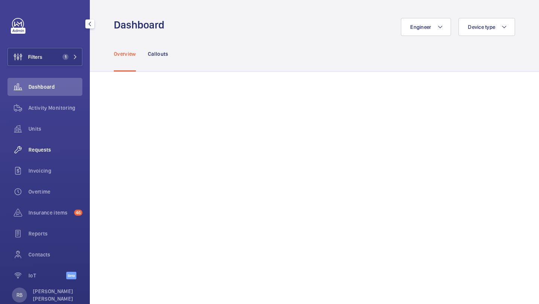
click at [46, 155] on div "Requests" at bounding box center [44, 150] width 75 height 18
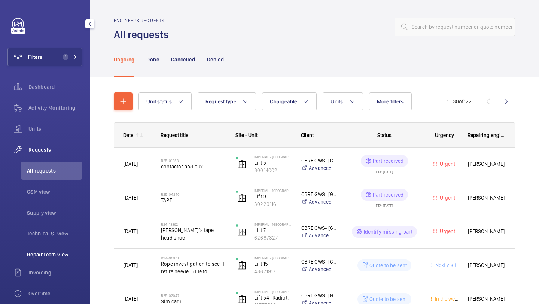
click at [48, 249] on li "Repair team view" at bounding box center [51, 255] width 61 height 18
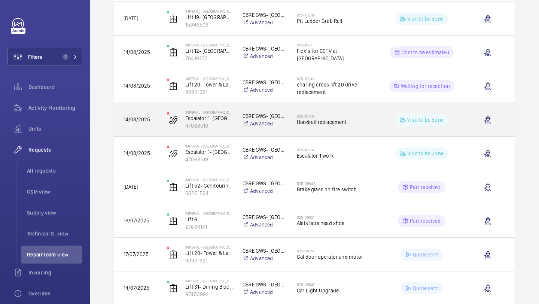
scroll to position [183, 0]
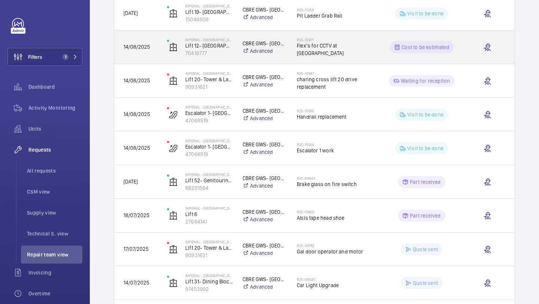
click at [338, 42] on h2 "R25-10971" at bounding box center [335, 39] width 77 height 4
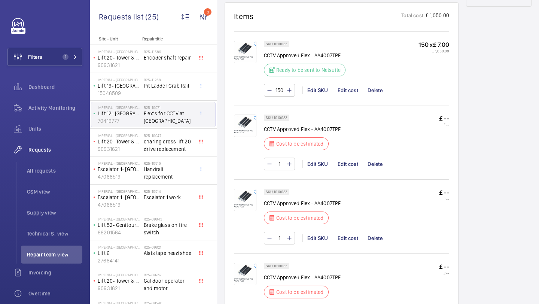
scroll to position [463, 0]
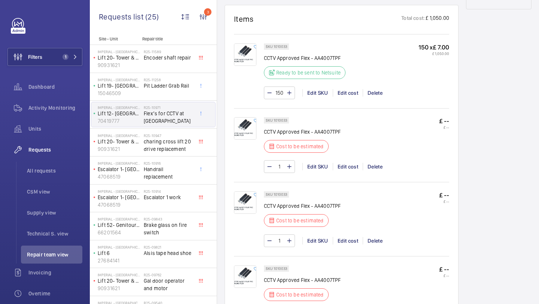
click at [282, 170] on input "1" at bounding box center [280, 167] width 14 height 12
type input "150"
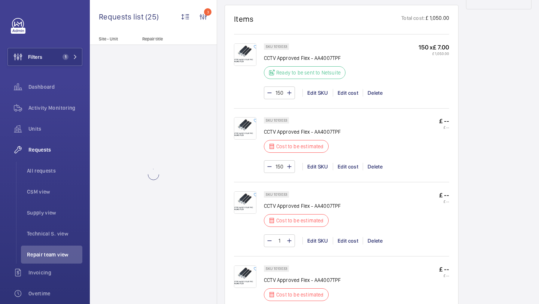
click at [347, 168] on div "Edit cost" at bounding box center [348, 166] width 30 height 7
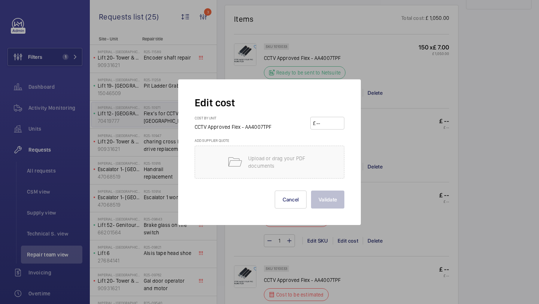
click at [325, 118] on input "number" at bounding box center [329, 123] width 26 height 12
type input "7.00"
click at [325, 195] on button "Validate" at bounding box center [327, 200] width 33 height 18
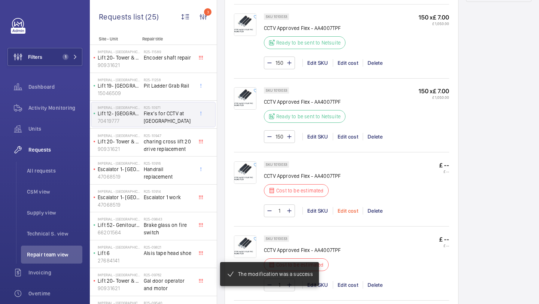
click at [344, 212] on div "Edit cost" at bounding box center [348, 210] width 30 height 7
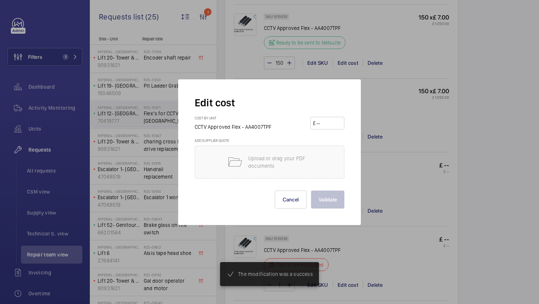
click at [330, 120] on input "number" at bounding box center [329, 123] width 26 height 12
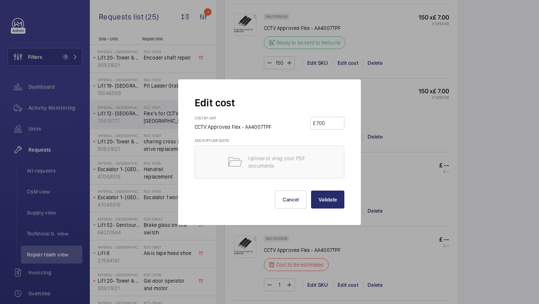
click at [318, 122] on input "700" at bounding box center [329, 123] width 26 height 12
type input "7.00"
click at [332, 209] on div "Edit cost Cost by unit CCTV Approved Flex - AA4007TPF £ 7.00 Add supplier quote…" at bounding box center [269, 152] width 183 height 146
click at [333, 204] on button "Validate" at bounding box center [327, 200] width 33 height 18
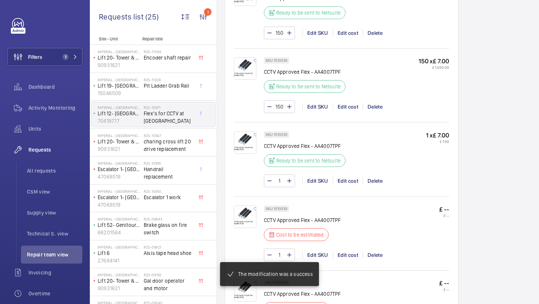
scroll to position [523, 0]
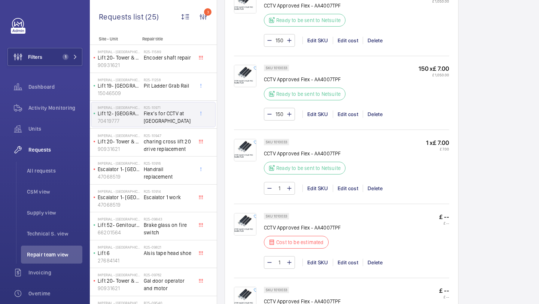
click at [285, 182] on input "1" at bounding box center [280, 188] width 14 height 12
type input "150"
click at [310, 204] on div "SKU 1010033 CCTV Approved Flex - AA4007TPF Cost to be estimated £ -- £ -- 1 Edi…" at bounding box center [341, 240] width 215 height 73
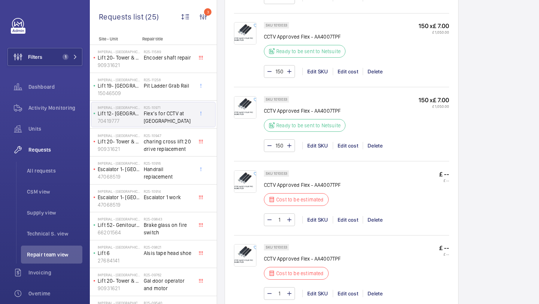
scroll to position [567, 0]
click at [283, 213] on input "1" at bounding box center [280, 219] width 14 height 12
type input "150"
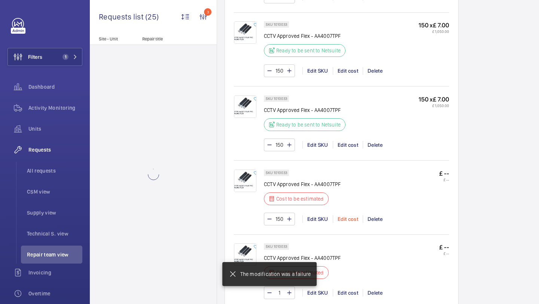
click at [349, 215] on div "Edit cost" at bounding box center [348, 218] width 30 height 7
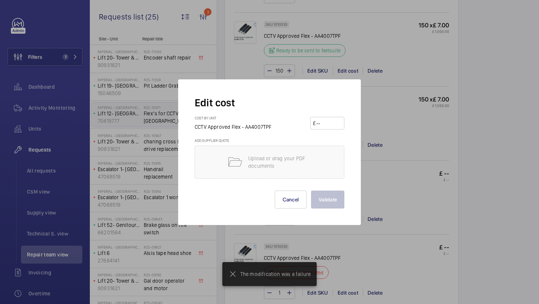
click at [327, 133] on div "Cost by unit CCTV Approved Flex - AA4007TPF £" at bounding box center [270, 127] width 150 height 22
click at [327, 128] on input "number" at bounding box center [329, 123] width 26 height 12
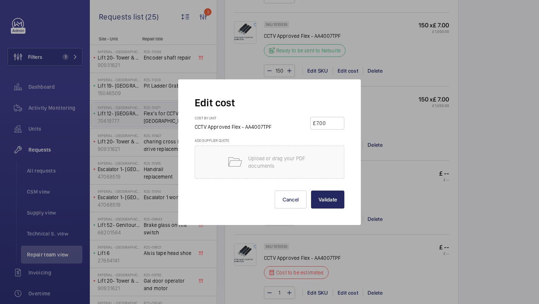
type input "7.00"
click at [326, 198] on button "Validate" at bounding box center [327, 200] width 33 height 18
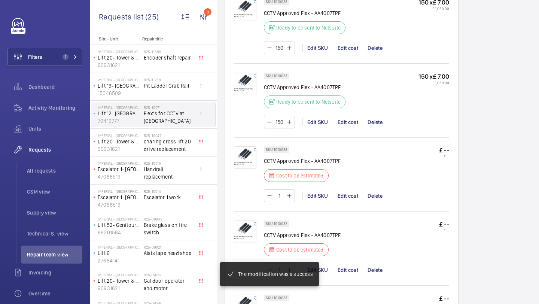
scroll to position [668, 0]
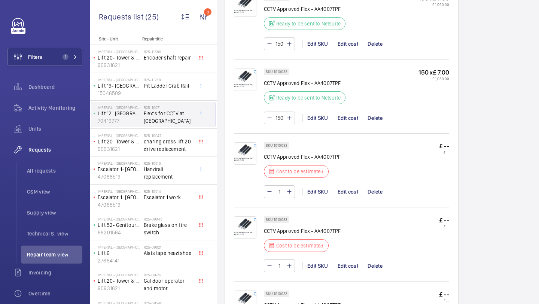
click at [285, 192] on input "1" at bounding box center [280, 192] width 14 height 12
type input "150"
click at [349, 193] on div "Edit cost" at bounding box center [348, 191] width 30 height 7
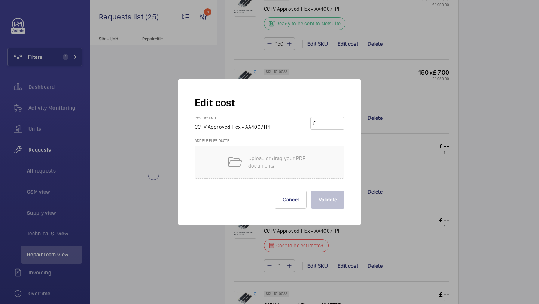
click at [325, 124] on input "number" at bounding box center [329, 123] width 26 height 12
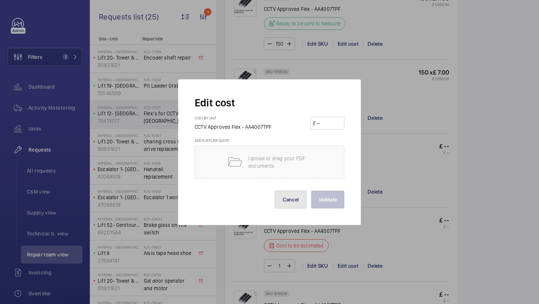
click at [293, 194] on button "Cancel" at bounding box center [291, 200] width 32 height 18
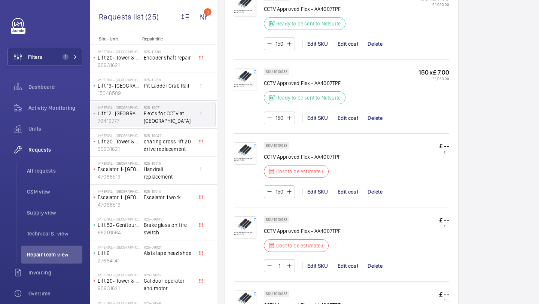
scroll to position [678, 0]
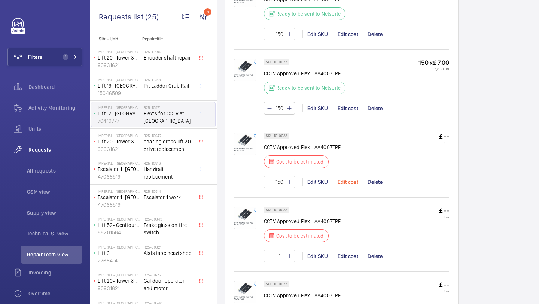
click at [347, 184] on div "Edit cost" at bounding box center [348, 181] width 30 height 7
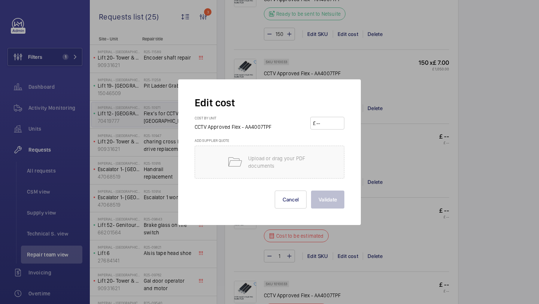
click at [329, 122] on input "number" at bounding box center [329, 123] width 26 height 12
type input "7.00"
click at [331, 206] on button "Validate" at bounding box center [327, 200] width 33 height 18
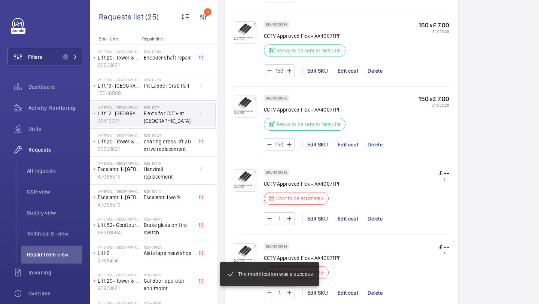
scroll to position [721, 0]
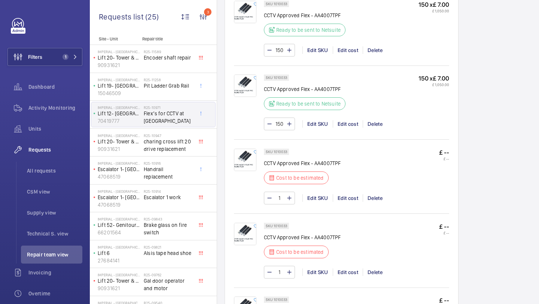
click at [278, 199] on input "1" at bounding box center [280, 198] width 14 height 12
click at [283, 199] on input "1" at bounding box center [280, 198] width 14 height 12
type input "90"
click at [353, 199] on div "Edit cost" at bounding box center [348, 197] width 30 height 7
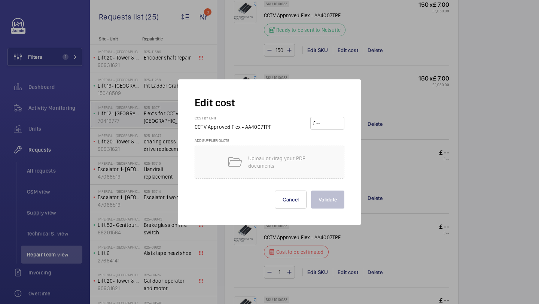
click at [331, 125] on input "number" at bounding box center [329, 123] width 26 height 12
type input "7.00"
click at [320, 196] on button "Validate" at bounding box center [327, 200] width 33 height 18
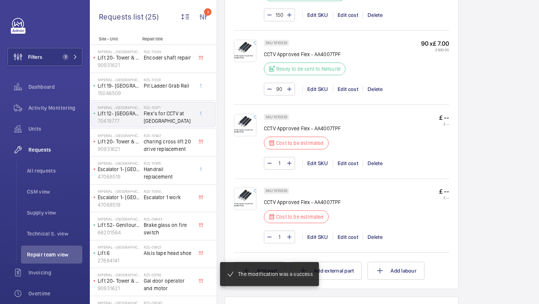
scroll to position [840, 0]
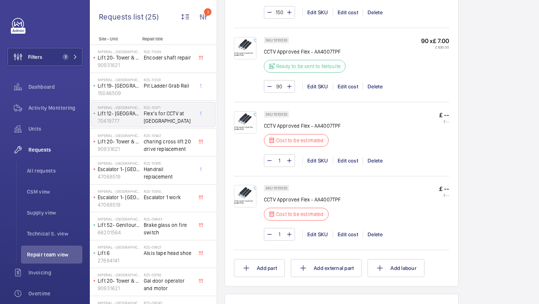
click at [281, 161] on input "1" at bounding box center [280, 161] width 14 height 12
type input "90"
click at [351, 159] on div "Edit cost" at bounding box center [348, 160] width 30 height 7
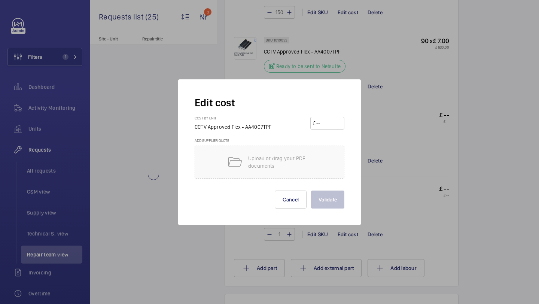
click at [322, 129] on wm-front-input-price "£" at bounding box center [327, 123] width 34 height 13
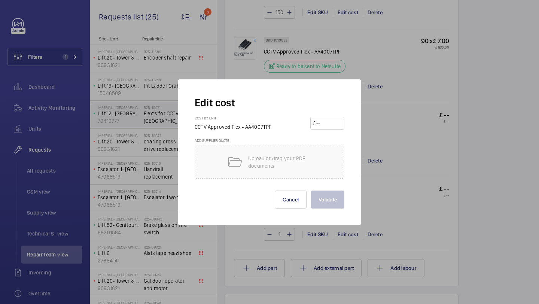
click at [324, 122] on input "number" at bounding box center [329, 123] width 26 height 12
type input "7"
type input "7.00"
click at [331, 201] on button "Validate" at bounding box center [327, 200] width 33 height 18
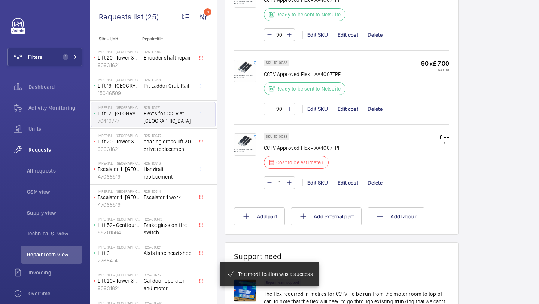
scroll to position [899, 0]
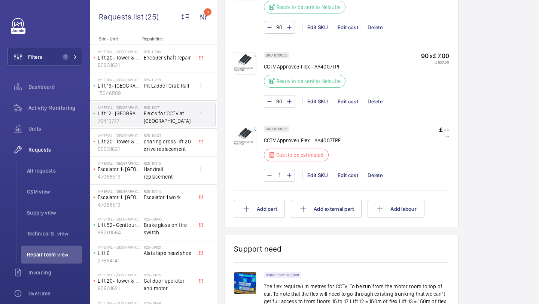
click at [282, 175] on input "1" at bounding box center [280, 175] width 14 height 12
type input "90"
click at [354, 180] on div "90 Edit SKU Edit cost Delete" at bounding box center [356, 175] width 185 height 13
click at [352, 175] on div "Edit cost" at bounding box center [348, 175] width 30 height 7
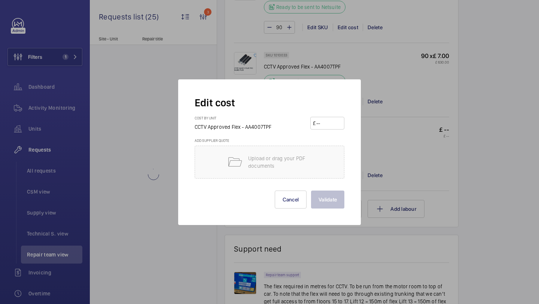
click at [327, 115] on form "Edit cost Cost by unit CCTV Approved Flex - AA4007TPF £ Add supplier quote Uplo…" at bounding box center [270, 152] width 150 height 113
click at [327, 121] on input "number" at bounding box center [329, 123] width 26 height 12
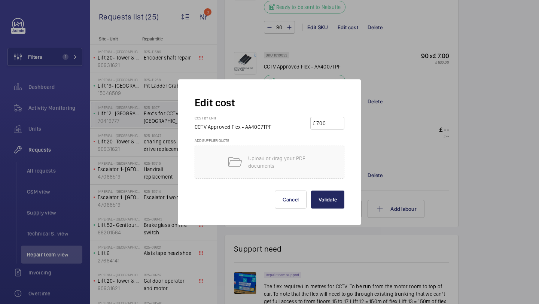
type input "7.00"
click at [341, 196] on button "Validate" at bounding box center [327, 200] width 33 height 18
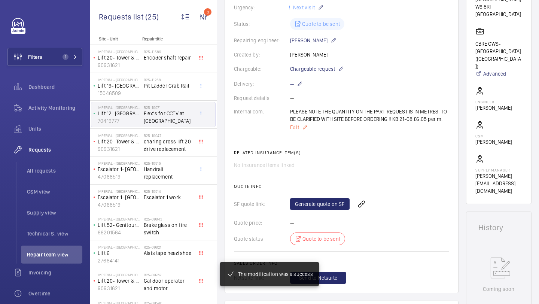
scroll to position [175, 0]
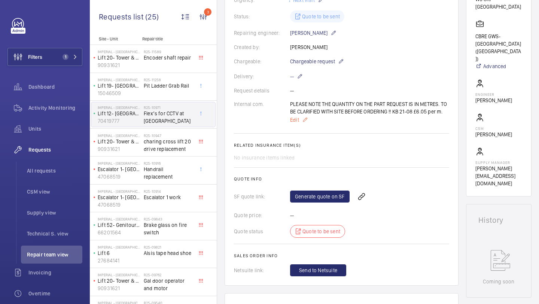
click at [299, 123] on p "Edit" at bounding box center [369, 119] width 159 height 9
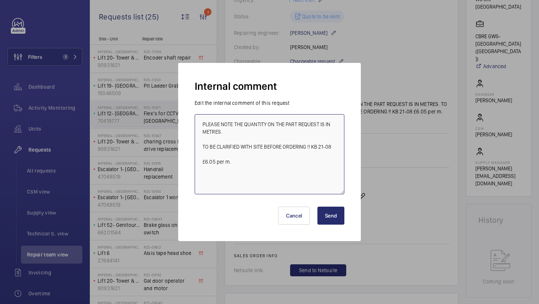
click at [303, 162] on textarea "PLEASE NOTE THE QUANTITY ON THE PART REQUEST IS IN METRES. TO BE CLARIFIED WITH…" at bounding box center [270, 154] width 150 height 80
type textarea "PLEASE NOTE THE QUANTITY ON THE PART REQUEST IS IN METRES. TO BE CLARIFIED WITH…"
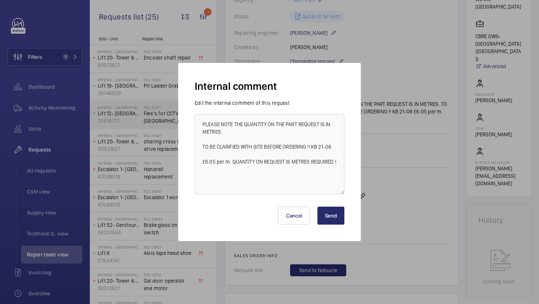
click at [345, 227] on div "Cancel Send" at bounding box center [270, 213] width 156 height 39
click at [335, 213] on button "Send" at bounding box center [331, 216] width 27 height 18
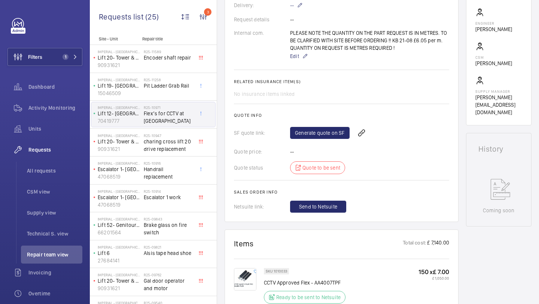
scroll to position [256, 0]
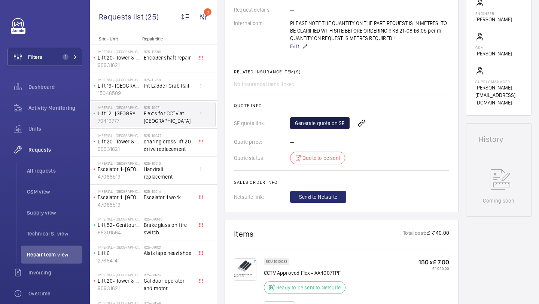
click at [314, 126] on link "Generate quote on SF" at bounding box center [320, 123] width 60 height 12
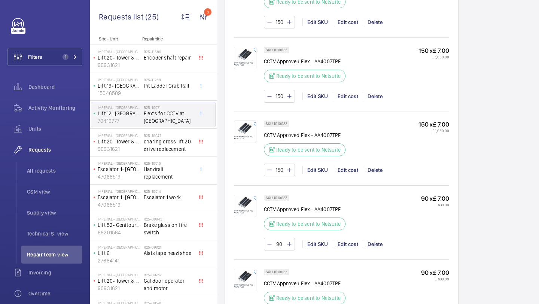
scroll to position [687, 0]
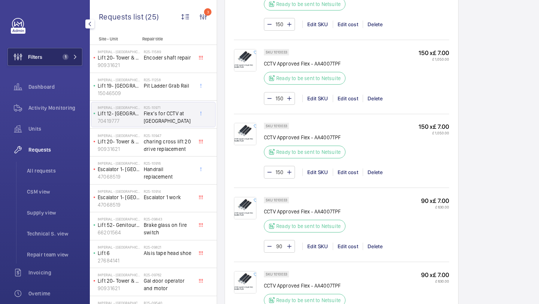
click at [54, 63] on button "Filters 1" at bounding box center [44, 57] width 75 height 18
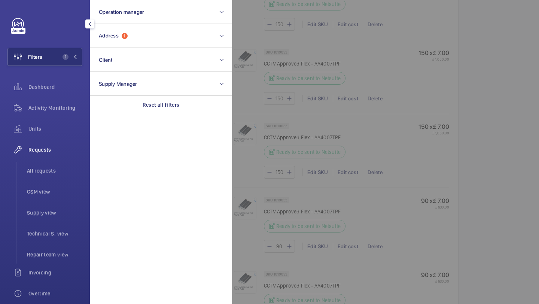
click at [270, 78] on div at bounding box center [501, 152] width 539 height 304
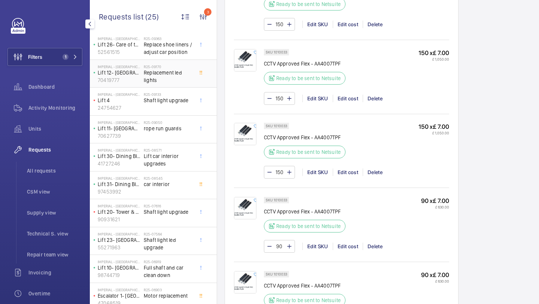
scroll to position [307, 0]
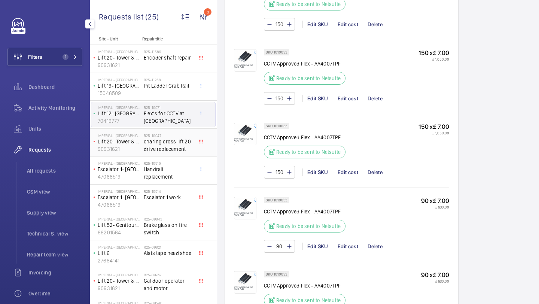
click at [179, 145] on span "charing cross lift 20 drive replacement" at bounding box center [168, 145] width 49 height 15
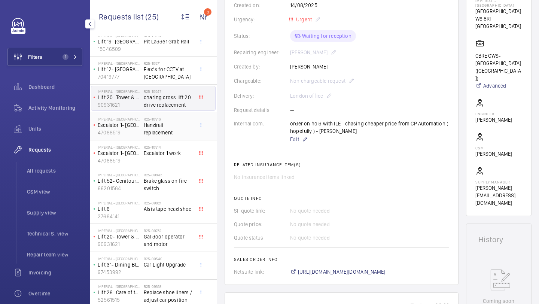
scroll to position [43, 0]
click at [160, 132] on span "Handrail replacement" at bounding box center [168, 129] width 49 height 15
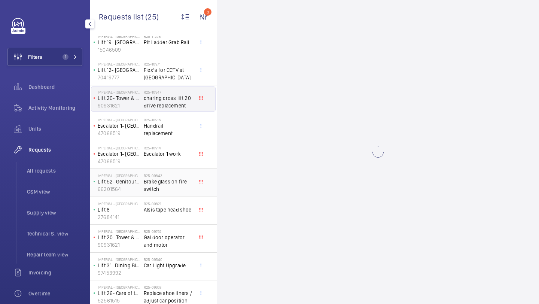
click at [183, 169] on div "Imperial - Charing Cross Hospital Lift 52- Genitourinary Building (Passenger) 6…" at bounding box center [153, 183] width 127 height 28
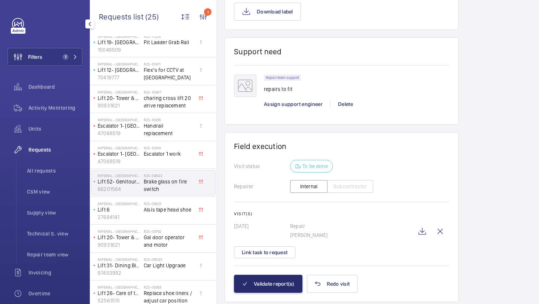
scroll to position [558, 0]
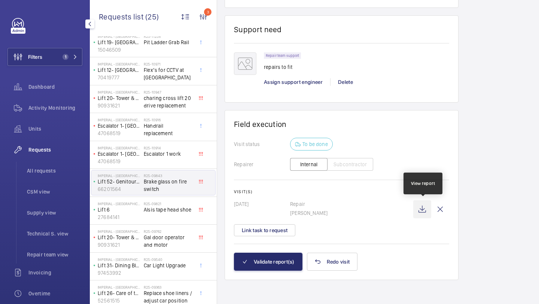
click at [425, 212] on wm-front-icon-button at bounding box center [422, 209] width 18 height 18
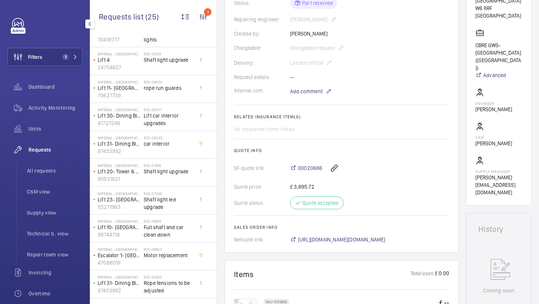
scroll to position [0, 0]
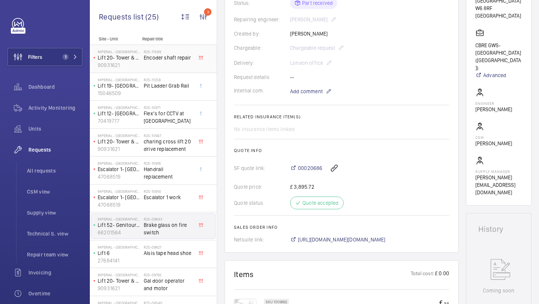
click at [331, 128] on wm-front-card-body "A repair request was created on 2025-07-21 for a brake glass issue. Parts were …" at bounding box center [341, 85] width 215 height 316
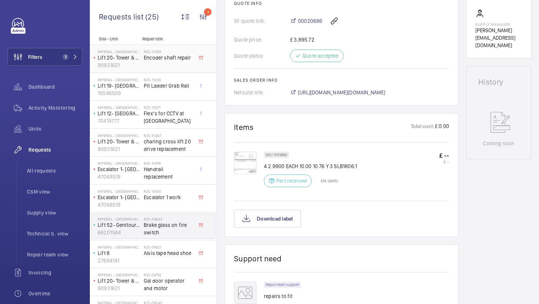
scroll to position [340, 0]
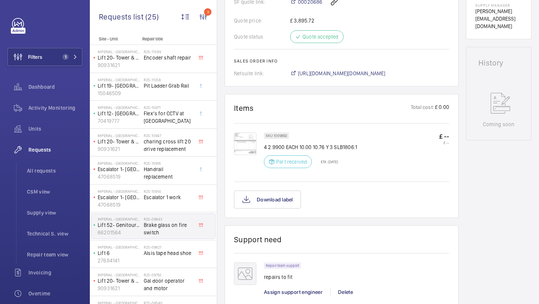
click at [242, 152] on img at bounding box center [245, 144] width 22 height 22
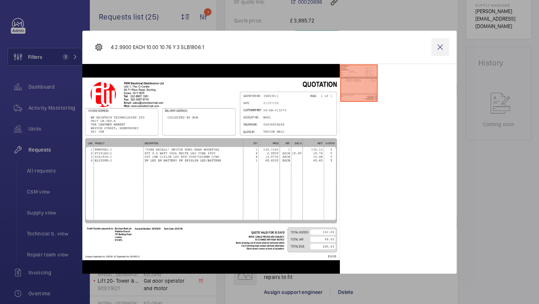
click at [437, 45] on wm-front-icon-button at bounding box center [440, 47] width 18 height 18
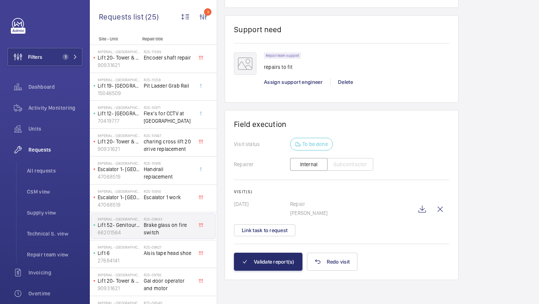
scroll to position [0, 0]
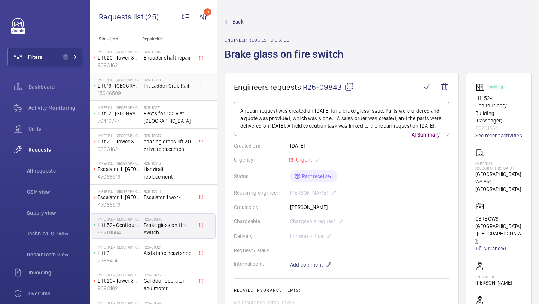
click at [167, 78] on h2 "R25-11258" at bounding box center [168, 80] width 49 height 4
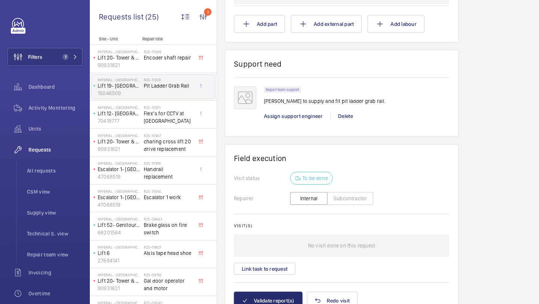
scroll to position [488, 0]
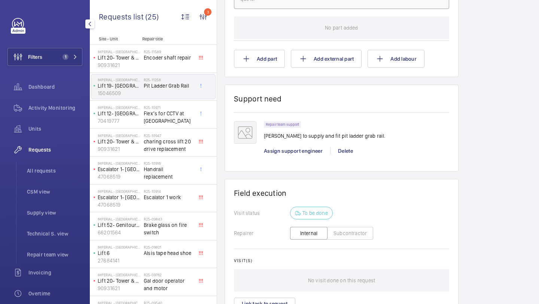
click at [61, 74] on div "Filters 1 Dashboard Activity Monitoring Units Requests All requests CSM view Su…" at bounding box center [44, 204] width 75 height 372
click at [65, 56] on span "1" at bounding box center [66, 57] width 6 height 6
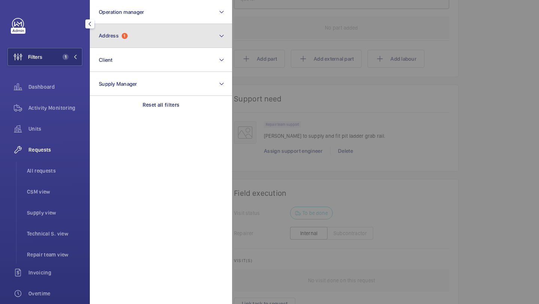
click at [109, 45] on button "Address 1" at bounding box center [161, 36] width 142 height 24
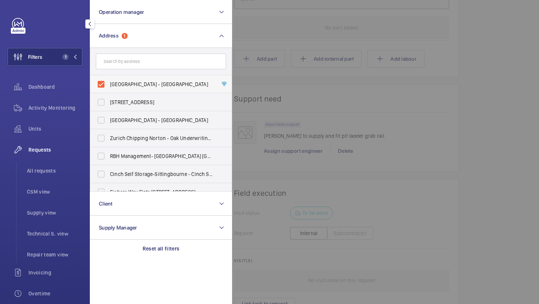
click at [124, 82] on span "Imperial - Charing Cross Hospital - Charing Cross Hospital, LONDON W6 8RF" at bounding box center [161, 84] width 103 height 7
click at [109, 82] on input "Imperial - Charing Cross Hospital - Charing Cross Hospital, LONDON W6 8RF" at bounding box center [101, 84] width 15 height 15
checkbox input "false"
click at [132, 63] on input "text" at bounding box center [161, 62] width 130 height 16
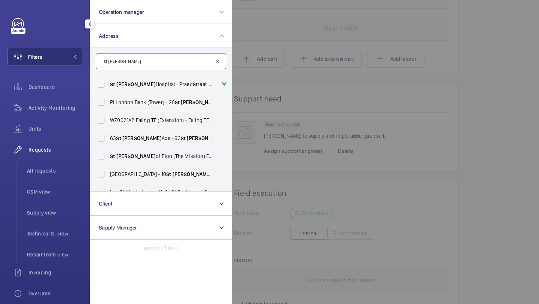
type input "st mary"
click at [126, 87] on span "St Mary Hospital - Praed St reet, LONDON W2 1NY" at bounding box center [161, 84] width 103 height 7
click at [109, 87] on input "St Mary Hospital - Praed St reet, LONDON W2 1NY" at bounding box center [101, 84] width 15 height 15
checkbox input "true"
click at [539, 55] on div at bounding box center [501, 152] width 539 height 304
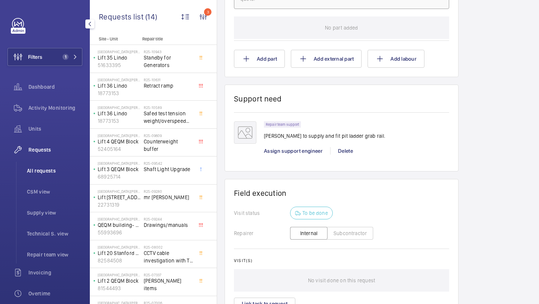
click at [35, 165] on li "All requests" at bounding box center [51, 171] width 61 height 18
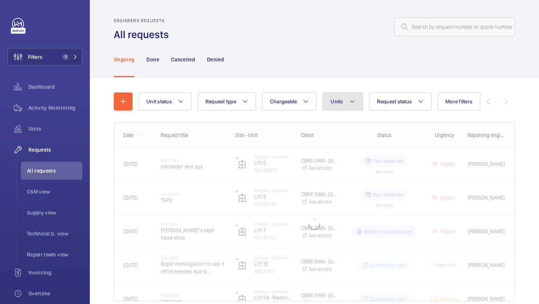
click at [340, 97] on button "Units" at bounding box center [343, 102] width 40 height 18
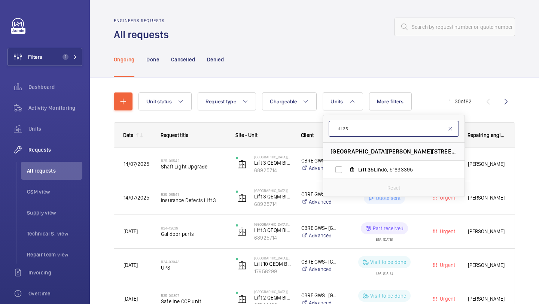
type input "lift 35"
click at [344, 182] on div "Reset" at bounding box center [394, 188] width 142 height 18
click at [352, 170] on mat-icon at bounding box center [352, 170] width 6 height 6
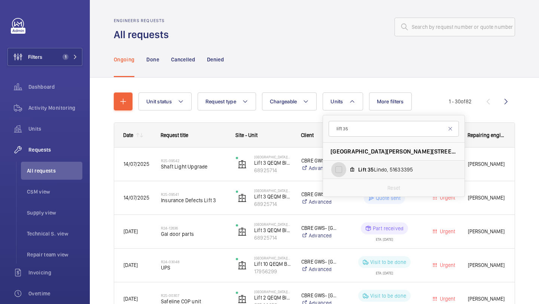
click at [346, 170] on input "Lift 35 Lindo, 51633395" at bounding box center [338, 169] width 15 height 15
checkbox input "true"
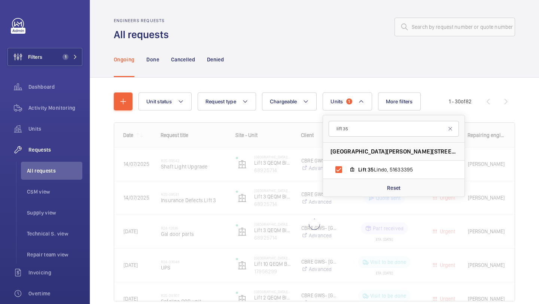
click at [539, 164] on div "Unit status Request type Chargeable Units 1 lift 35 St Mary Hospital - Praed St…" at bounding box center [314, 208] width 449 height 260
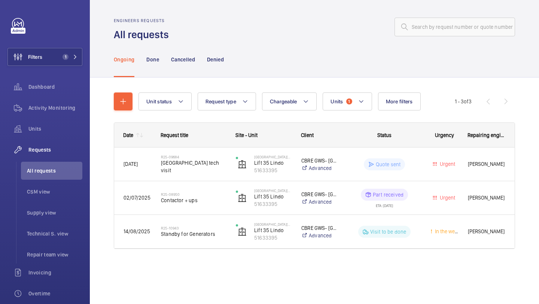
click at [124, 92] on div "Unit status Request type Chargeable Units 1 More filters Request status Urgency…" at bounding box center [315, 174] width 402 height 187
click at [125, 93] on button "button" at bounding box center [123, 102] width 19 height 18
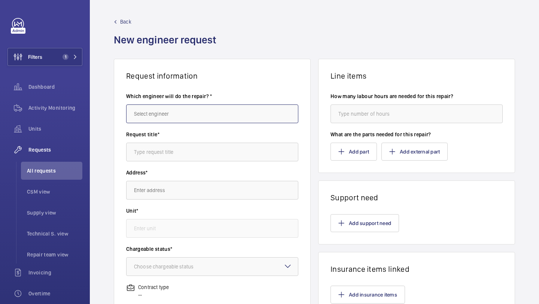
click at [164, 104] on input "text" at bounding box center [212, 113] width 172 height 19
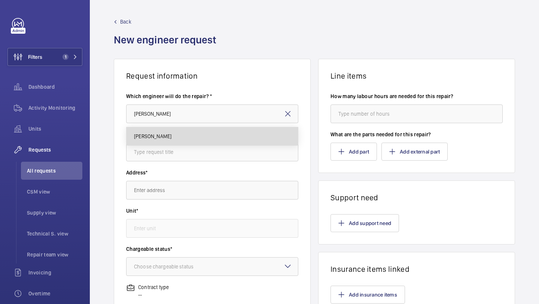
click at [157, 135] on span "[PERSON_NAME]" at bounding box center [152, 136] width 37 height 7
type input "[PERSON_NAME]"
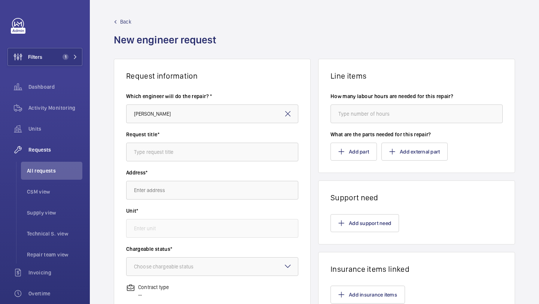
click at [161, 163] on div "Request title*" at bounding box center [212, 150] width 172 height 38
click at [167, 154] on input "text" at bounding box center [212, 152] width 172 height 19
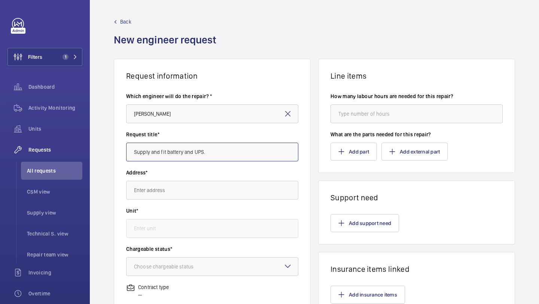
type input "Supply and fit battery and UPS."
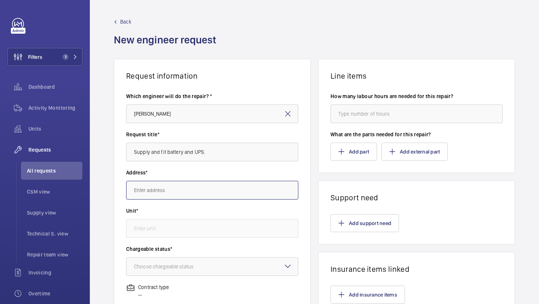
click at [185, 186] on input "text" at bounding box center [212, 190] width 172 height 19
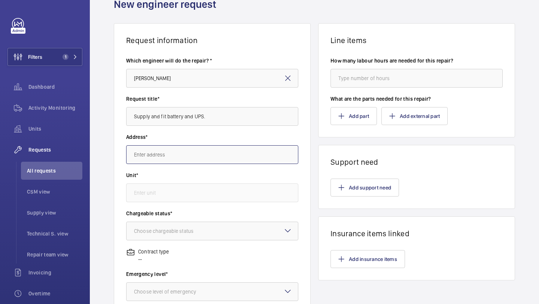
scroll to position [36, 0]
click at [225, 151] on input "text" at bounding box center [212, 154] width 172 height 19
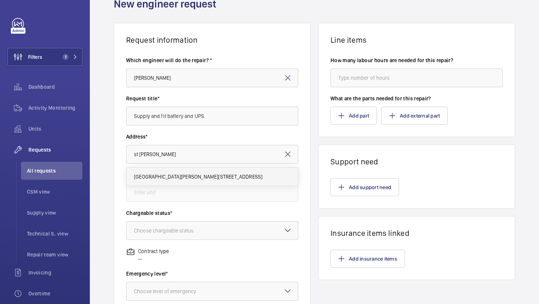
click at [212, 181] on mat-option "St Mary Hospital Praed Street, W2 1NY LONDON" at bounding box center [213, 177] width 172 height 18
type input "St Mary Hospital Praed Street, W2 1NY LONDON"
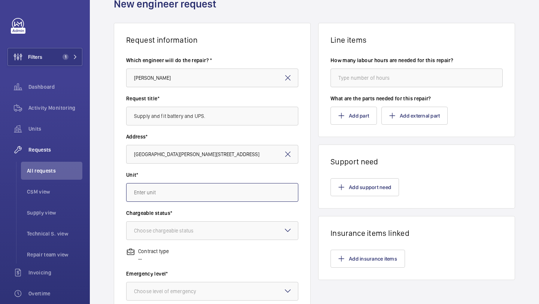
click at [187, 193] on input "text" at bounding box center [212, 192] width 172 height 19
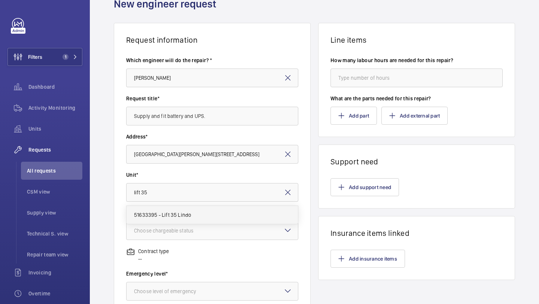
click at [188, 214] on span "51633395 - Lift 35 Lindo" at bounding box center [162, 214] width 57 height 7
type input "51633395 - Lift 35 Lindo"
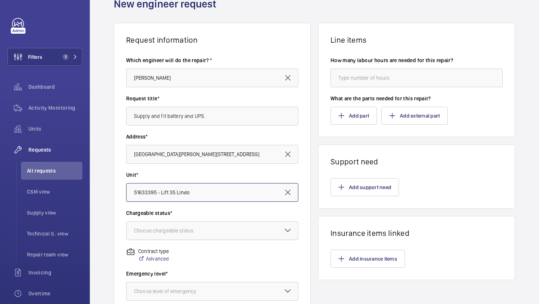
click at [199, 226] on div at bounding box center [213, 231] width 172 height 18
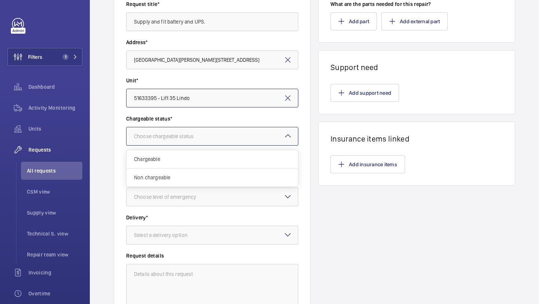
scroll to position [134, 0]
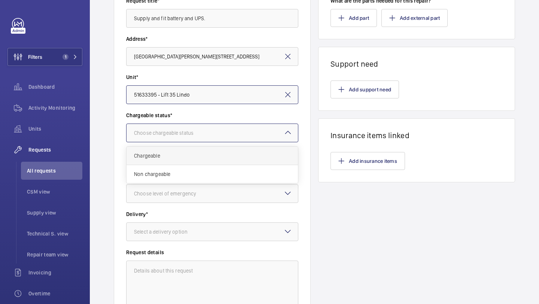
click at [209, 154] on span "Chargeable" at bounding box center [212, 155] width 157 height 7
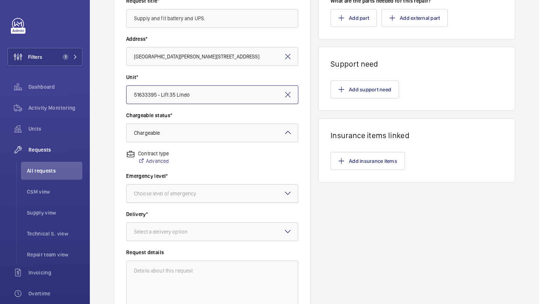
click at [198, 191] on div "Choose level of emergency" at bounding box center [174, 193] width 81 height 7
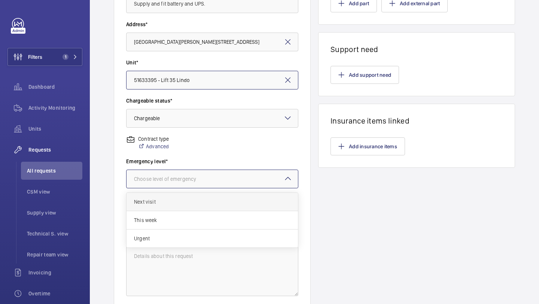
click at [188, 208] on div "Next visit" at bounding box center [213, 202] width 172 height 18
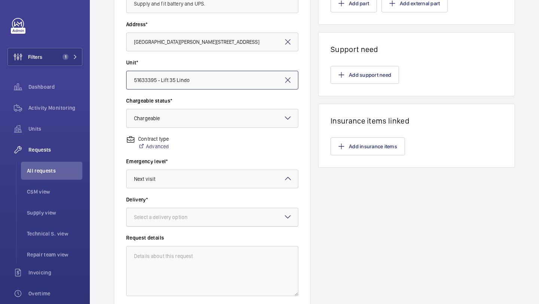
click at [187, 211] on div at bounding box center [213, 217] width 172 height 18
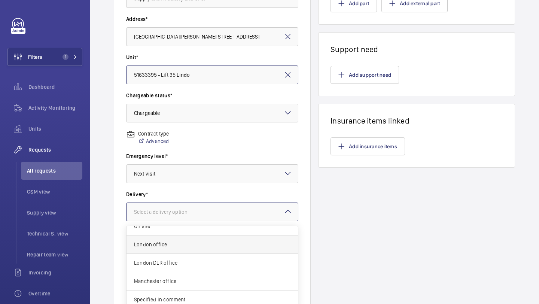
scroll to position [6, 0]
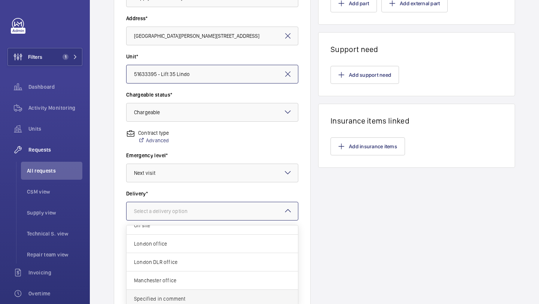
click at [176, 302] on span "Specified in comment" at bounding box center [212, 298] width 157 height 7
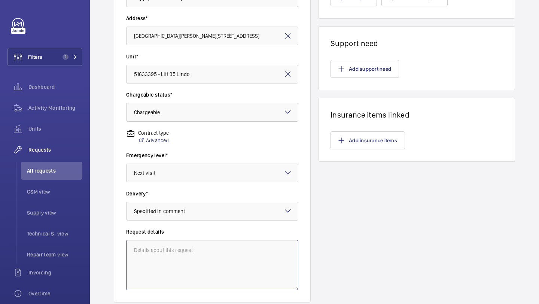
click at [176, 277] on textarea at bounding box center [212, 265] width 172 height 50
type textarea "W"
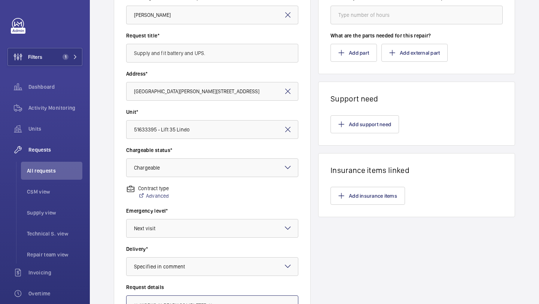
scroll to position [207, 0]
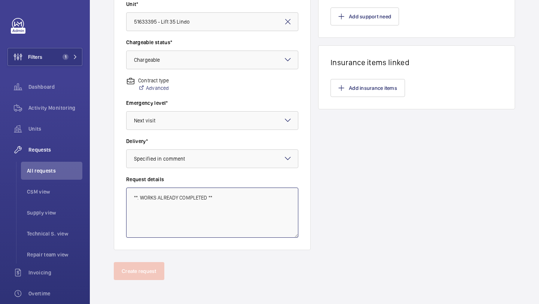
drag, startPoint x: 230, startPoint y: 201, endPoint x: 118, endPoint y: 196, distance: 112.5
click at [118, 196] on wm-front-card-body "Which engineer will do the repair? * Keith Bishop Request title* Supply and fit…" at bounding box center [212, 62] width 196 height 376
paste textarea "12, 13, 14, 22, 23, 26, 52 & 54."
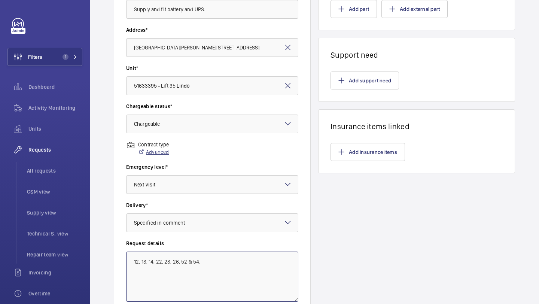
scroll to position [198, 0]
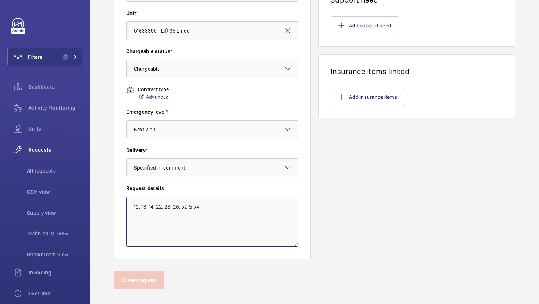
click at [212, 203] on textarea "12, 13, 14, 22, 23, 26, 52 & 54." at bounding box center [212, 222] width 172 height 50
click at [178, 206] on textarea "** WORKS COMPLETED **" at bounding box center [212, 222] width 172 height 50
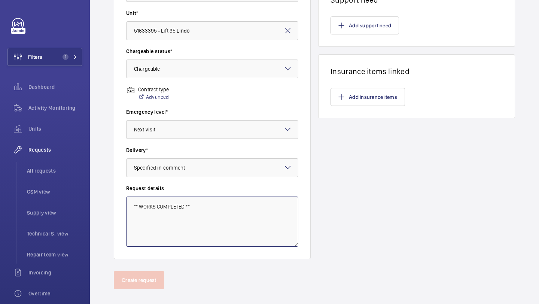
click at [177, 206] on textarea "** WORKS COMPLETED **" at bounding box center [212, 222] width 172 height 50
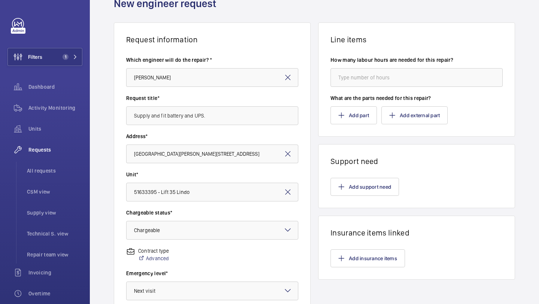
scroll to position [21, 0]
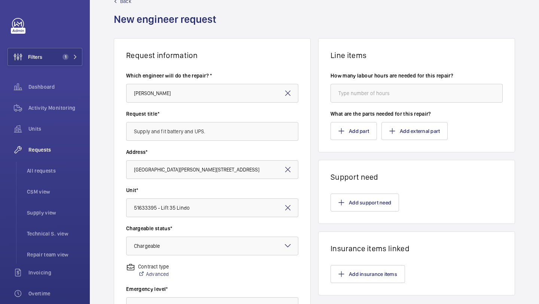
type textarea "** WORKS COMPLETED **"
click at [407, 90] on input "number" at bounding box center [417, 93] width 172 height 19
type input "4"
click at [360, 208] on button "Add support need" at bounding box center [365, 203] width 69 height 18
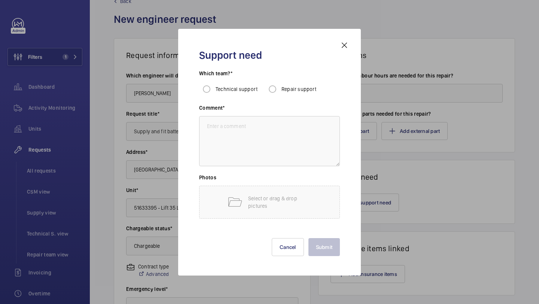
click at [274, 103] on div "Which team?* Technical support Repair support" at bounding box center [269, 87] width 141 height 34
click at [273, 93] on input "Repair support" at bounding box center [272, 89] width 15 height 15
radio input "true"
click at [265, 123] on textarea at bounding box center [269, 141] width 141 height 50
paste textarea "** WORKS COMPLETED **"
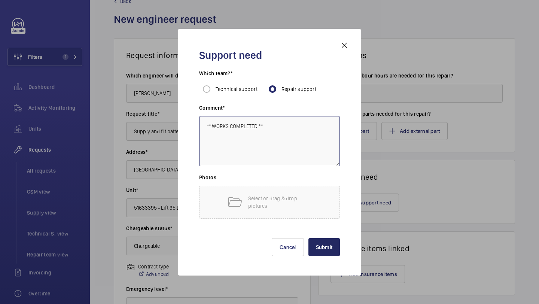
type textarea "** WORKS COMPLETED **"
click at [340, 243] on button "Submit" at bounding box center [325, 247] width 32 height 18
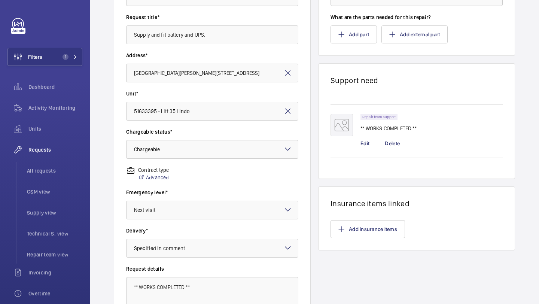
scroll to position [184, 0]
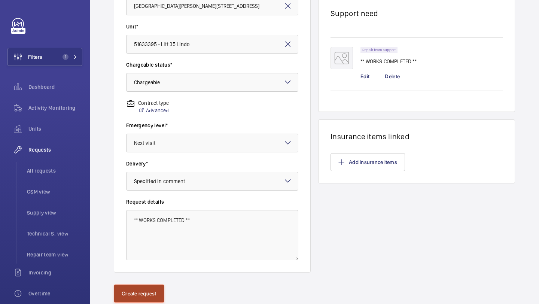
click at [130, 298] on button "Create request" at bounding box center [139, 294] width 51 height 18
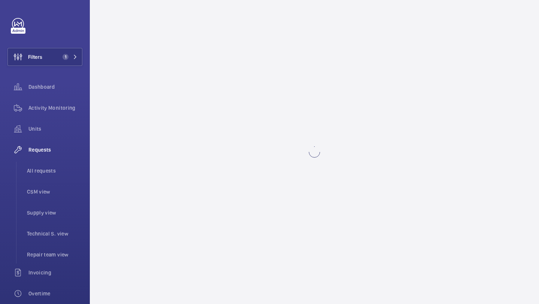
scroll to position [0, 0]
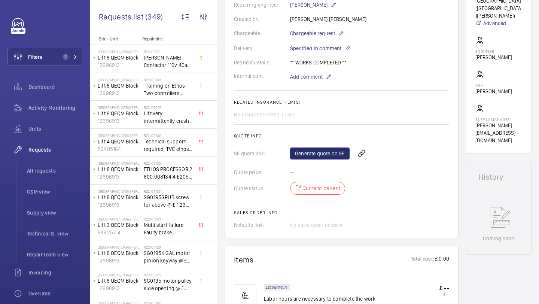
scroll to position [213, 0]
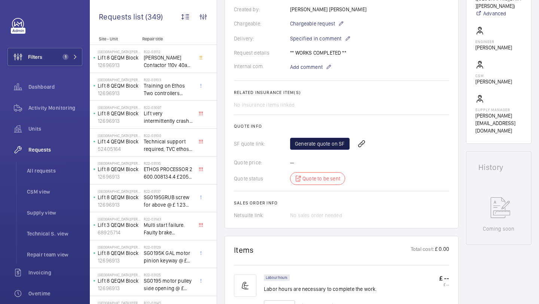
click at [326, 138] on link "Generate quote on SF" at bounding box center [320, 144] width 60 height 12
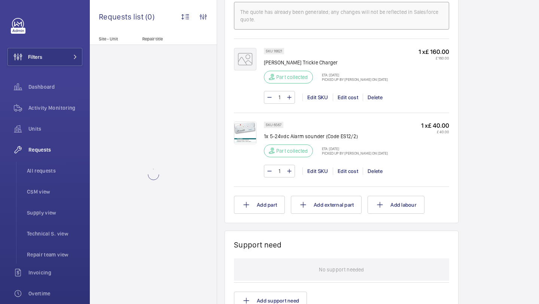
scroll to position [477, 0]
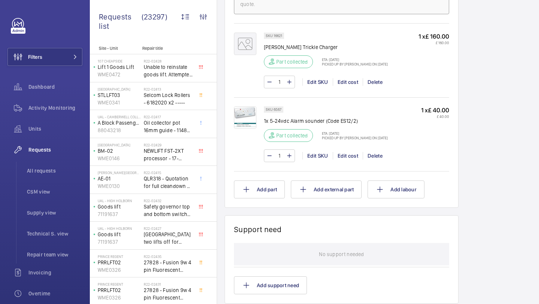
scroll to position [633, 0]
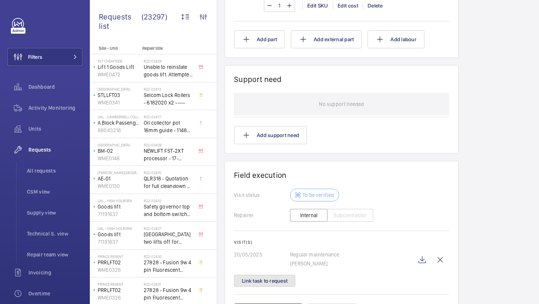
click at [289, 280] on button "Link task to request" at bounding box center [264, 281] width 61 height 12
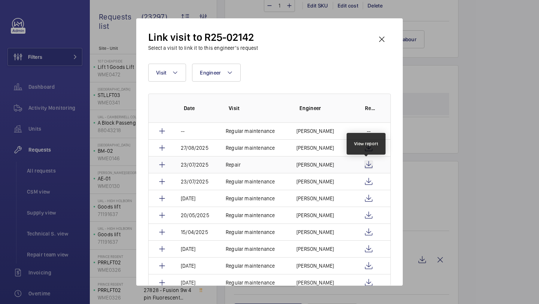
click at [367, 163] on wm-front-icon-button at bounding box center [368, 164] width 9 height 9
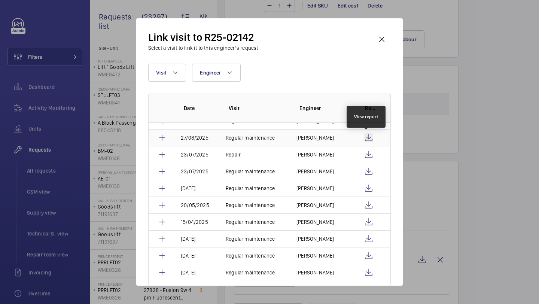
click at [365, 135] on wm-front-icon-button at bounding box center [368, 137] width 9 height 9
click at [381, 47] on wm-front-icon-button at bounding box center [382, 39] width 18 height 18
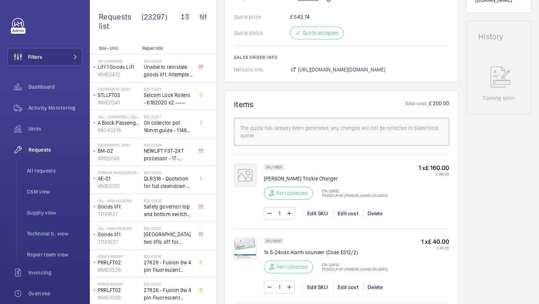
scroll to position [684, 0]
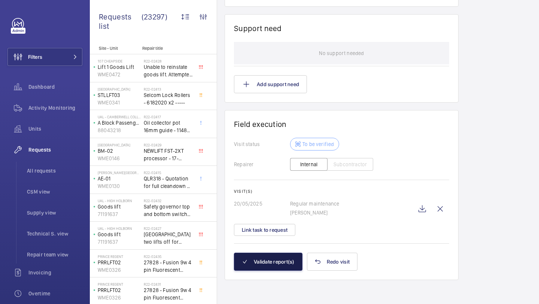
click at [277, 264] on button "Validate report(s)" at bounding box center [268, 262] width 69 height 18
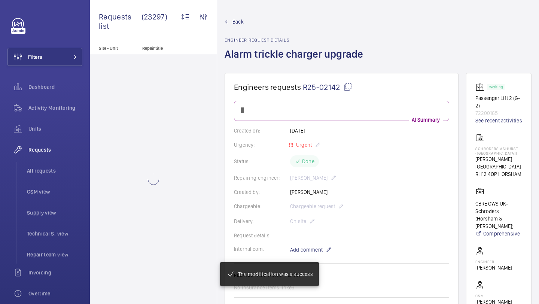
scroll to position [531, 0]
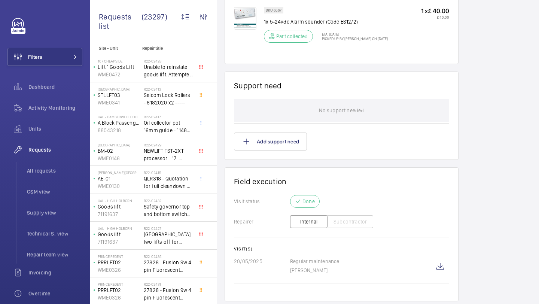
scroll to position [561, 0]
